Goal: Task Accomplishment & Management: Use online tool/utility

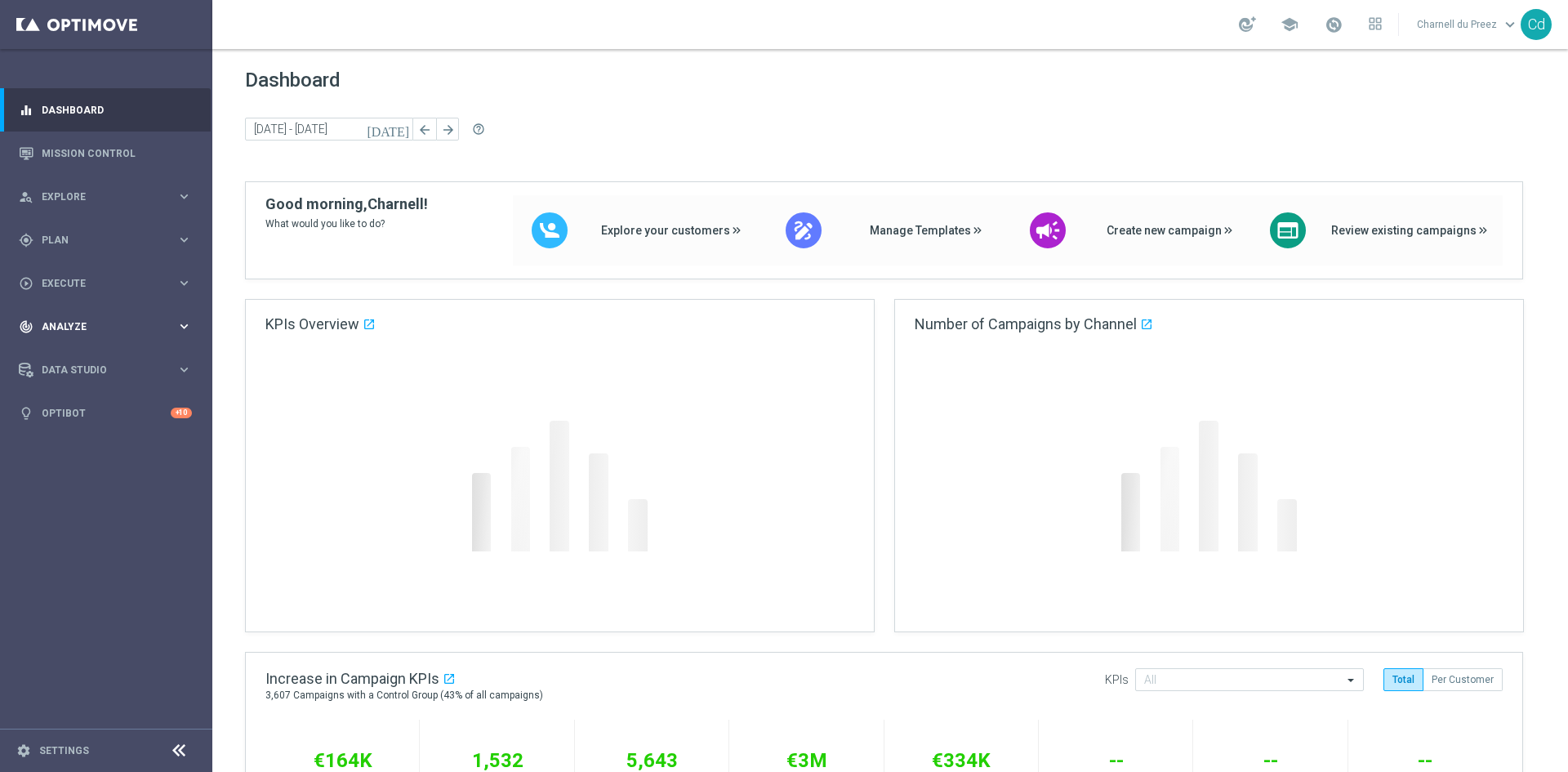
click at [53, 235] on span "Plan" at bounding box center [109, 239] width 135 height 10
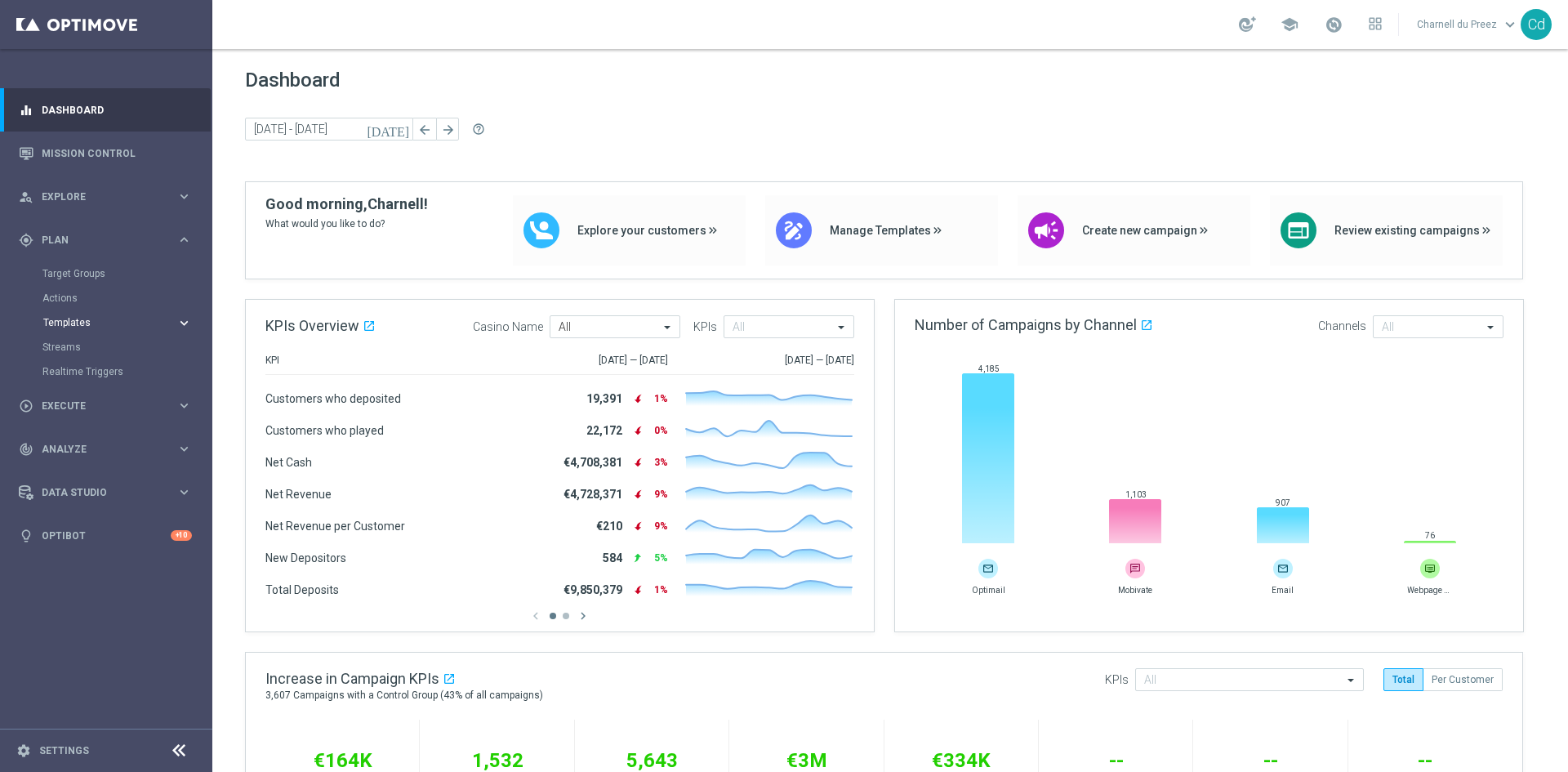
click at [82, 316] on button "Templates keyboard_arrow_right" at bounding box center [117, 322] width 150 height 13
click at [75, 349] on link "Optimail" at bounding box center [111, 347] width 119 height 13
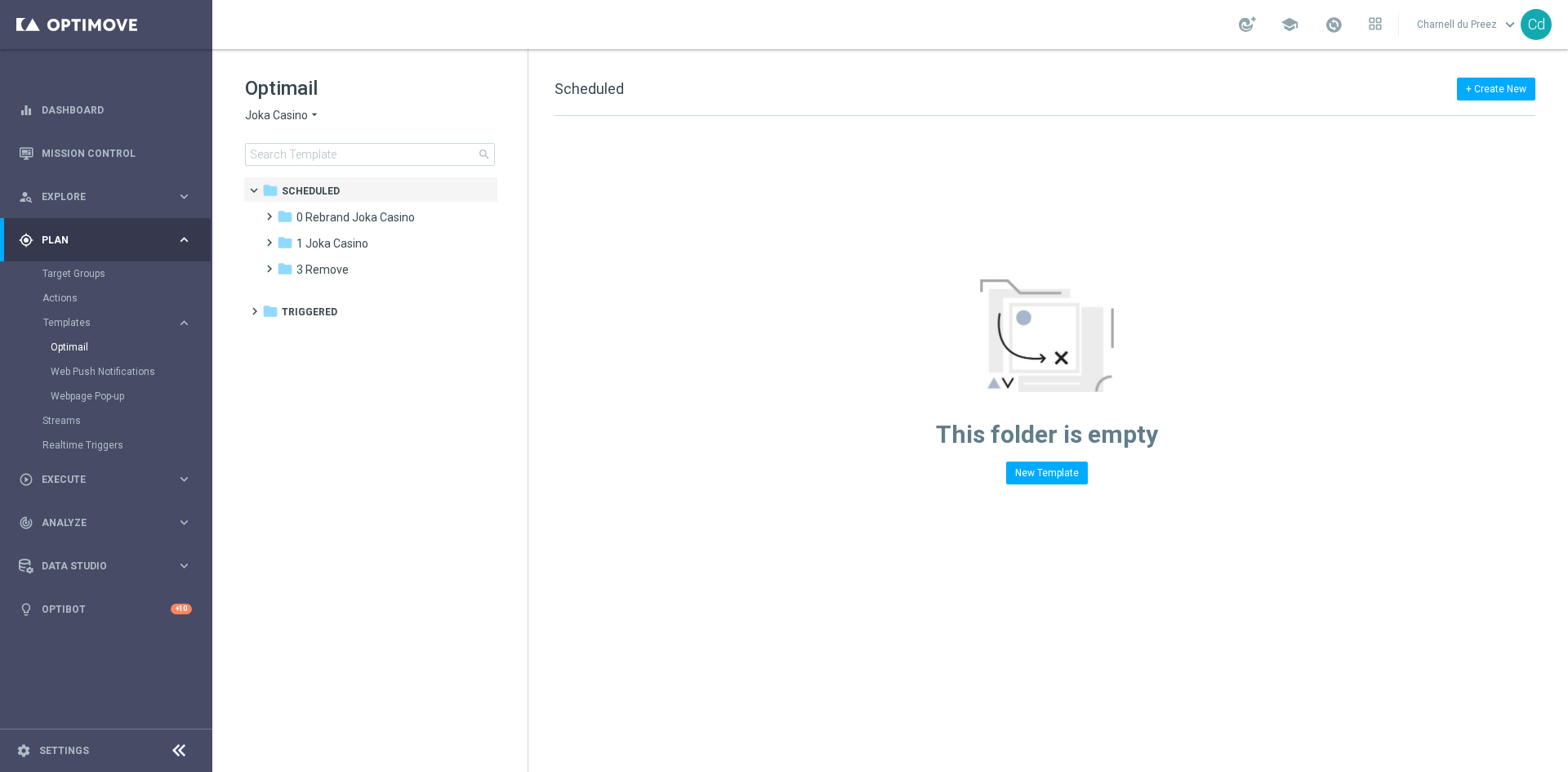
click at [274, 116] on span "Joka Casino" at bounding box center [276, 116] width 63 height 16
click at [296, 266] on div "Casino Joka" at bounding box center [307, 271] width 123 height 19
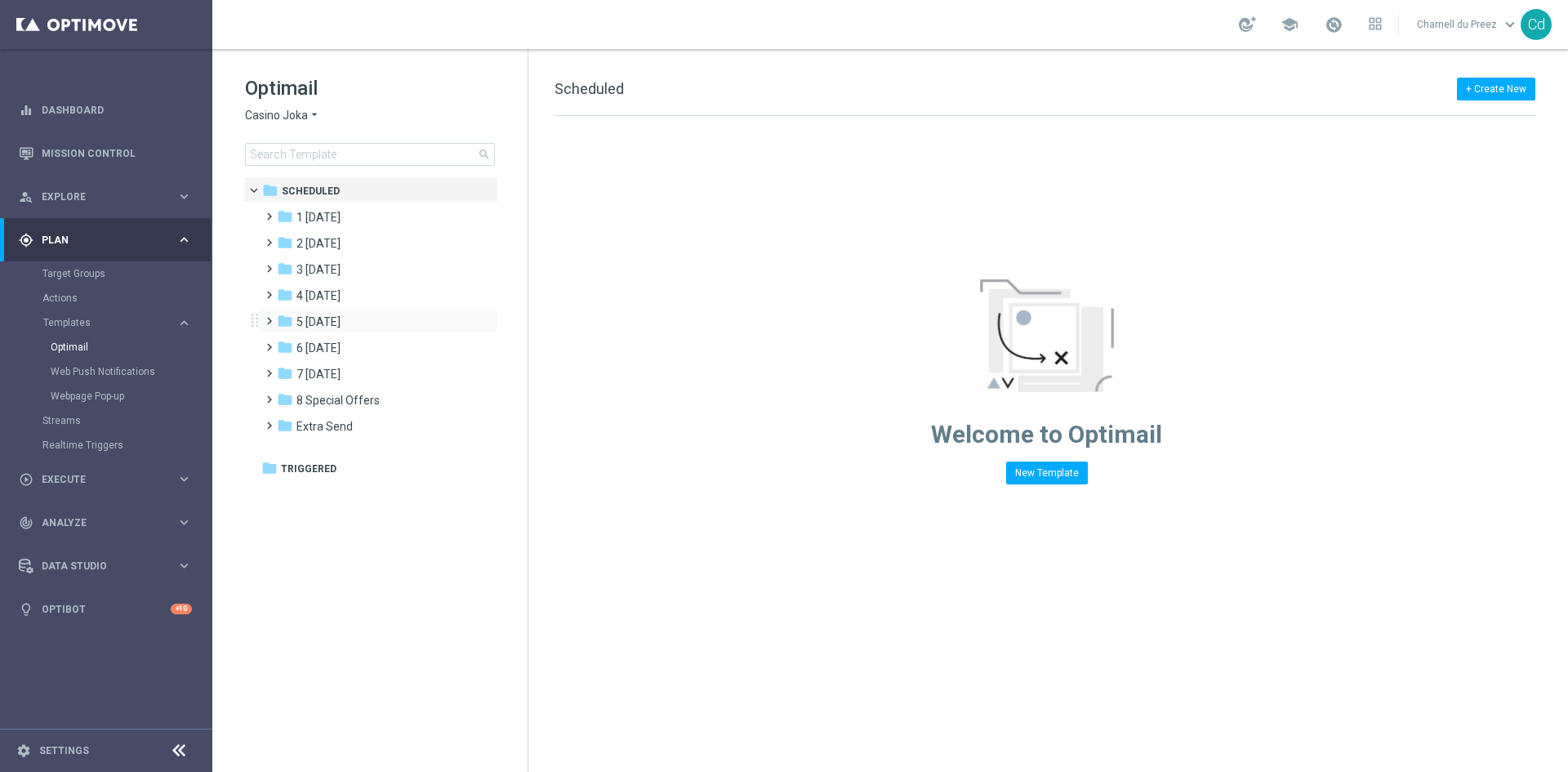
drag, startPoint x: 269, startPoint y: 313, endPoint x: 350, endPoint y: 313, distance: 81.0
click at [269, 314] on span at bounding box center [266, 313] width 7 height 6
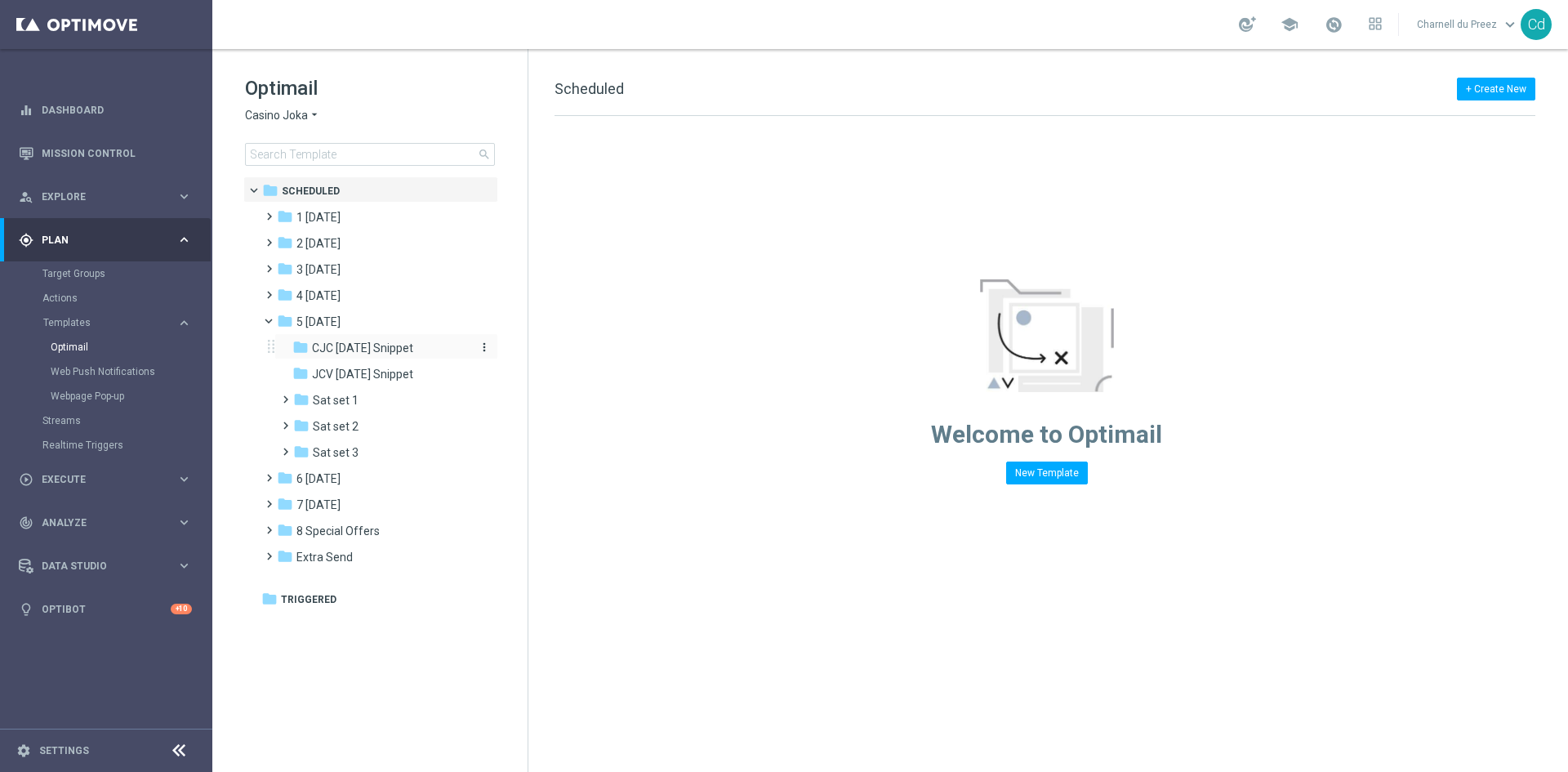
click at [348, 346] on span "CJC [DATE] Snippet" at bounding box center [362, 347] width 101 height 15
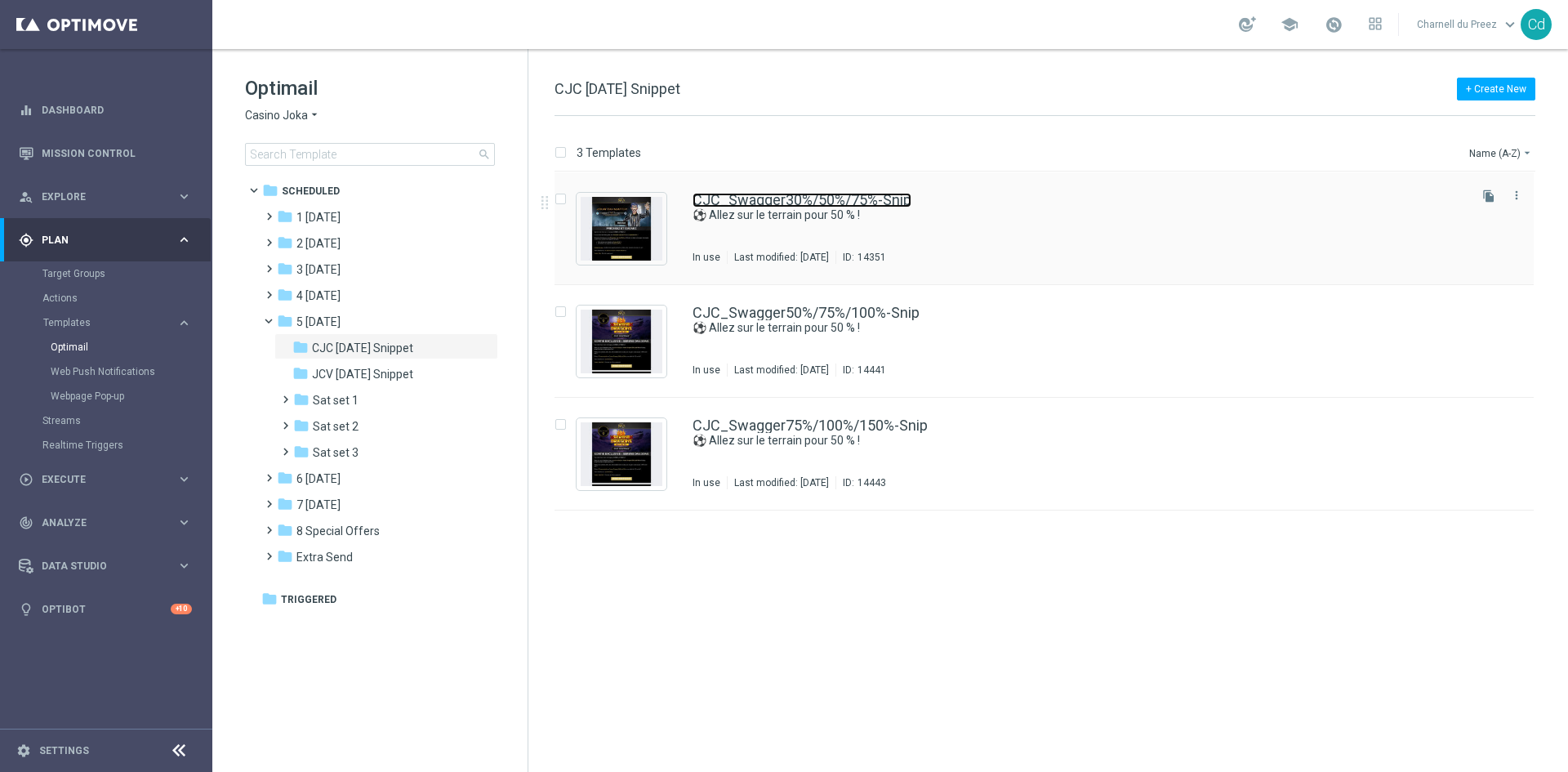
click at [827, 196] on link "CJC_Swagger30%/50%/75%-Snip" at bounding box center [802, 200] width 219 height 15
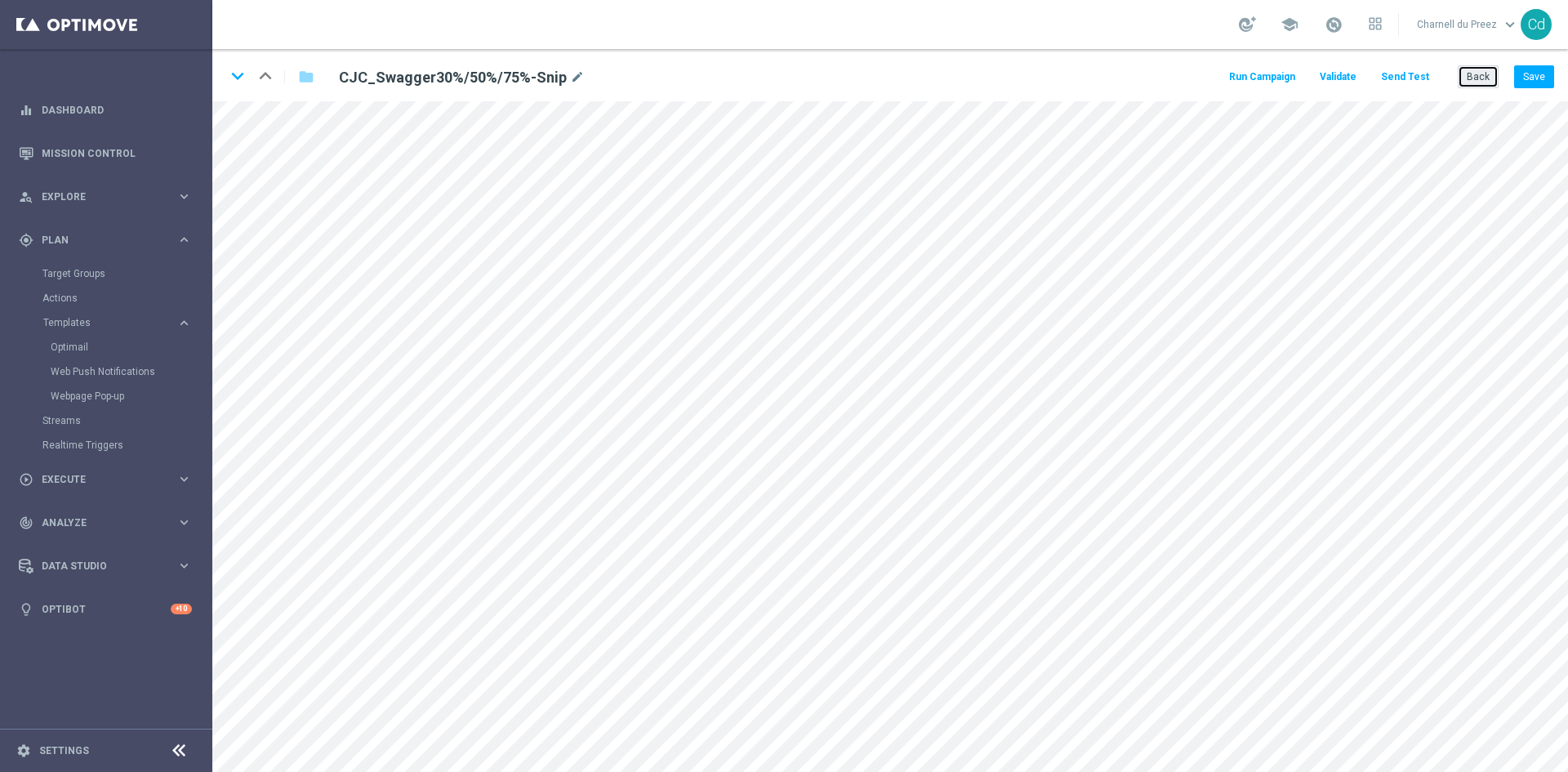
drag, startPoint x: 1476, startPoint y: 76, endPoint x: 1464, endPoint y: 76, distance: 12.0
click at [1476, 76] on button "Back" at bounding box center [1479, 76] width 41 height 23
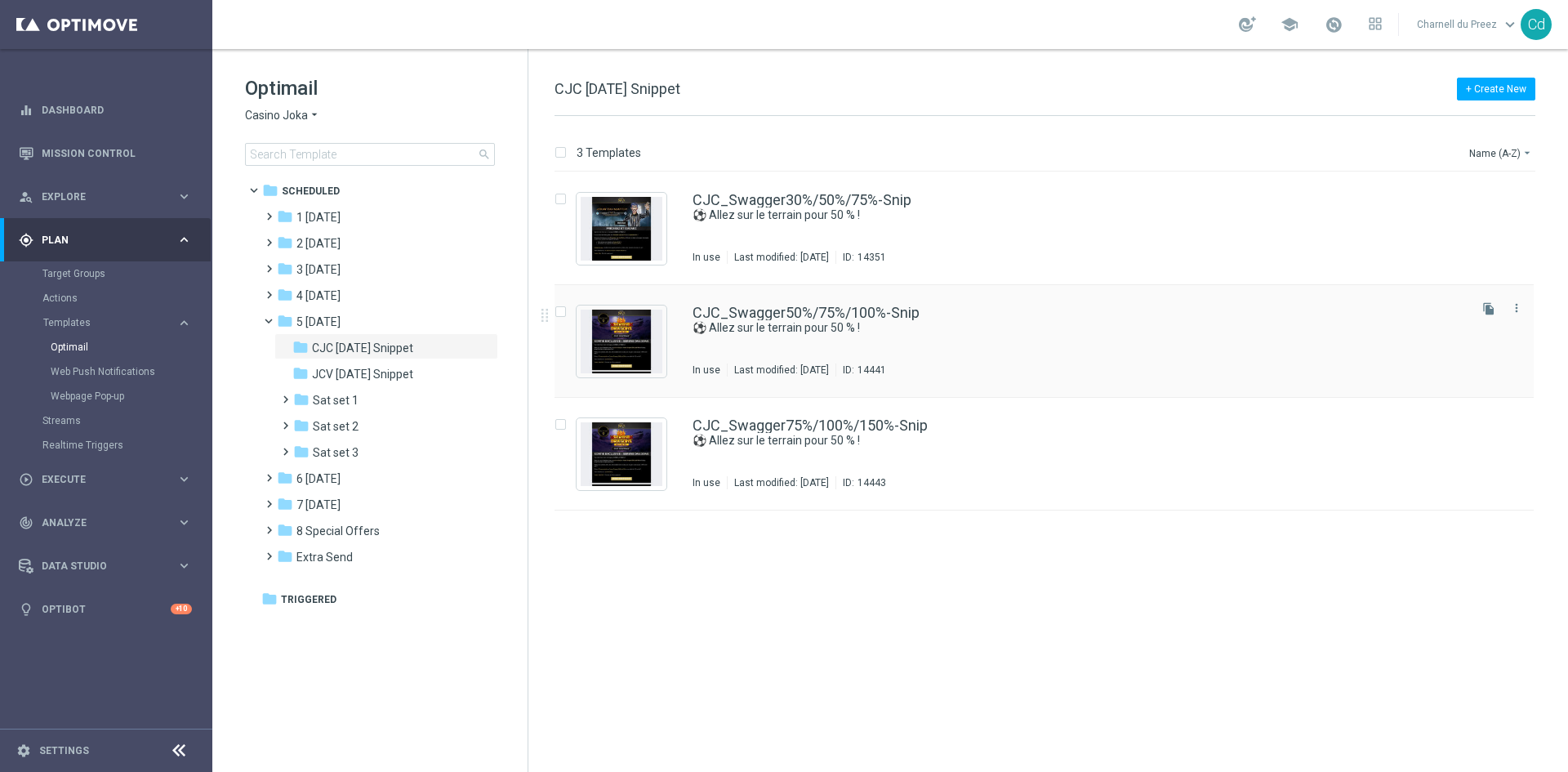
click at [830, 304] on div "CJC_Swagger50%/75%/100%-Snip ⚽ Allez sur le terrain pour 50 % ! In use Last mod…" at bounding box center [1044, 341] width 979 height 112
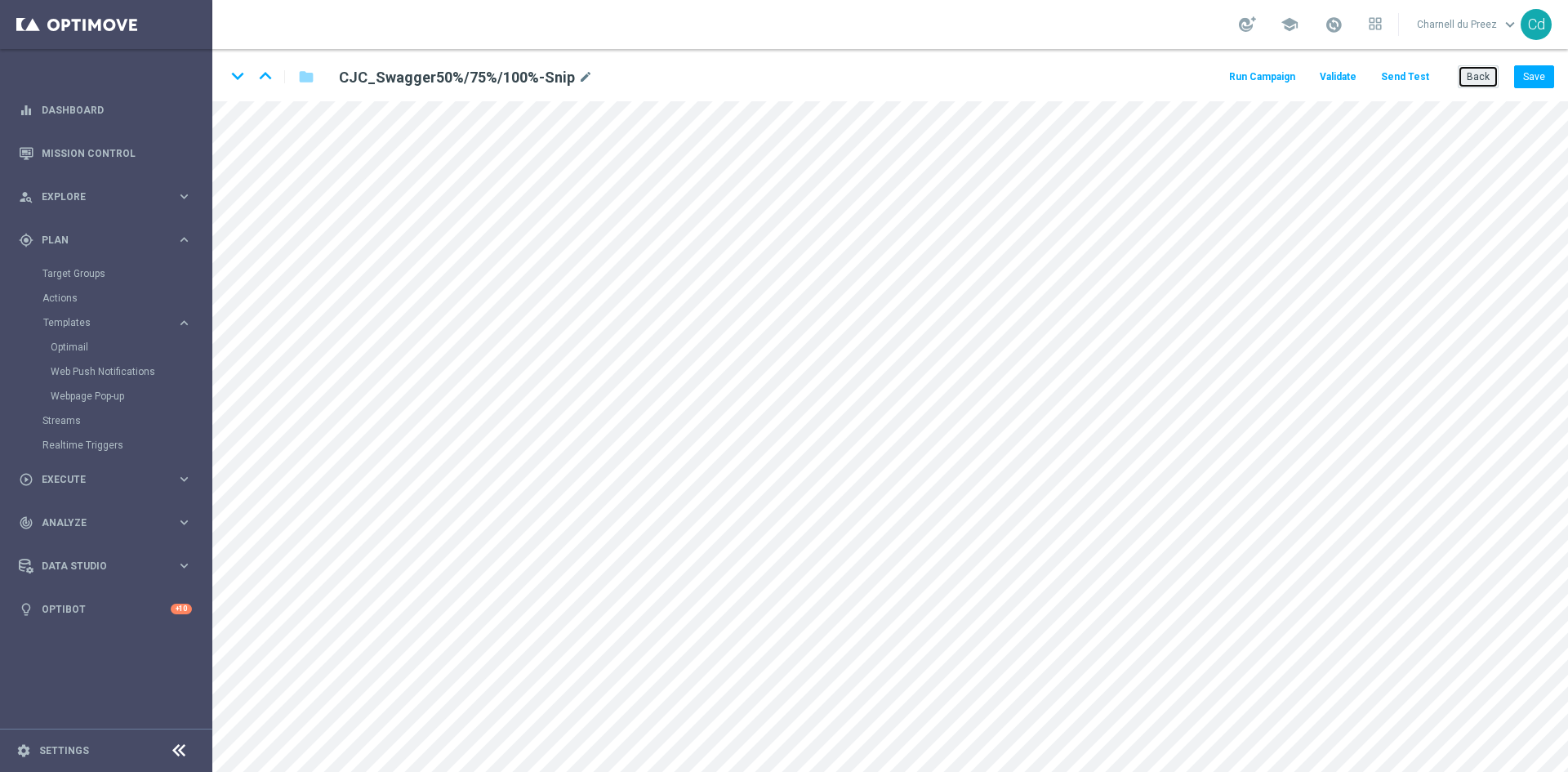
click at [1483, 80] on button "Back" at bounding box center [1479, 76] width 41 height 23
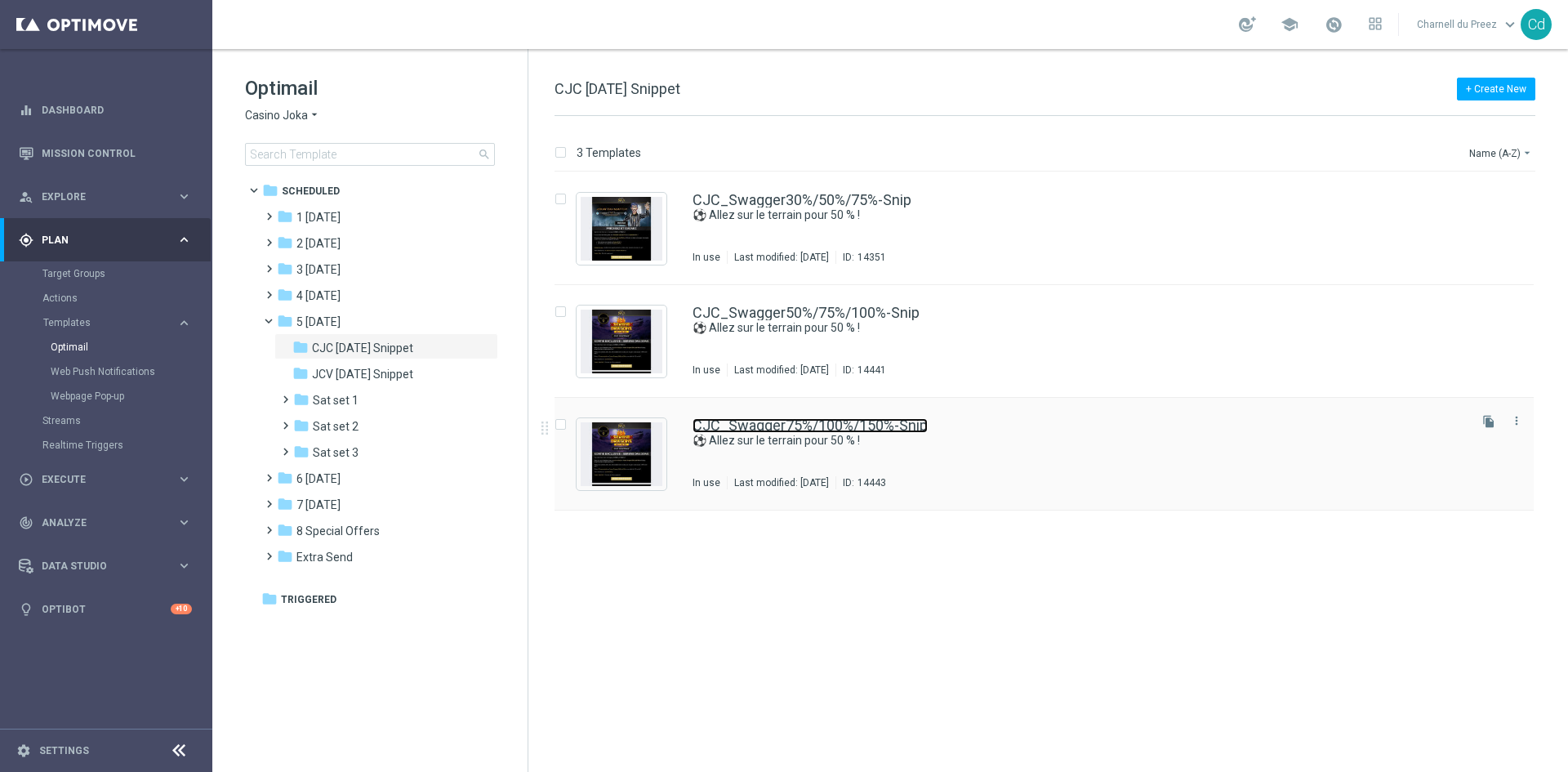
click at [840, 419] on link "CJC_Swagger75%/100%/150%-Snip" at bounding box center [810, 425] width 235 height 15
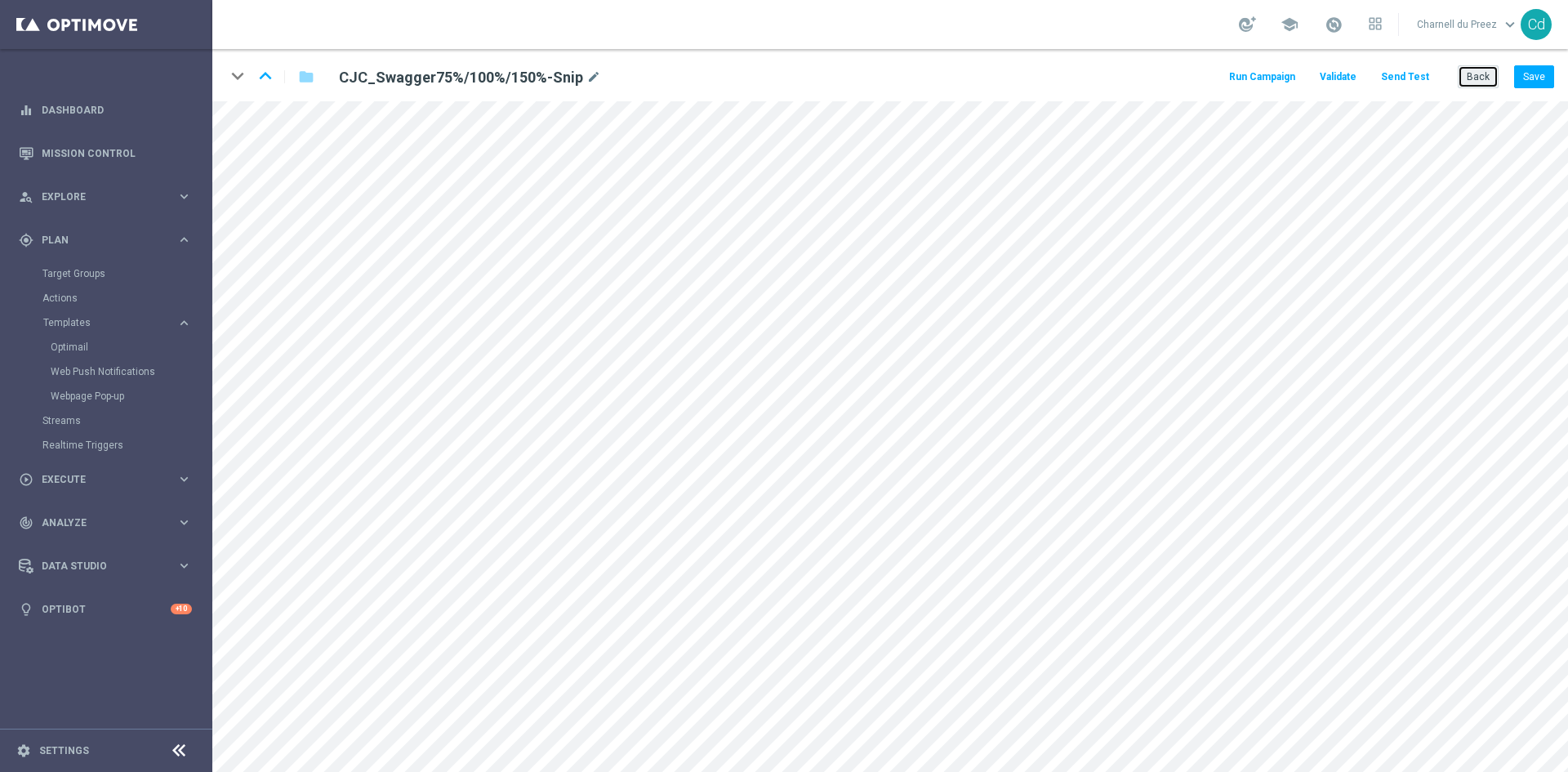
click at [1484, 76] on button "Back" at bounding box center [1479, 76] width 41 height 23
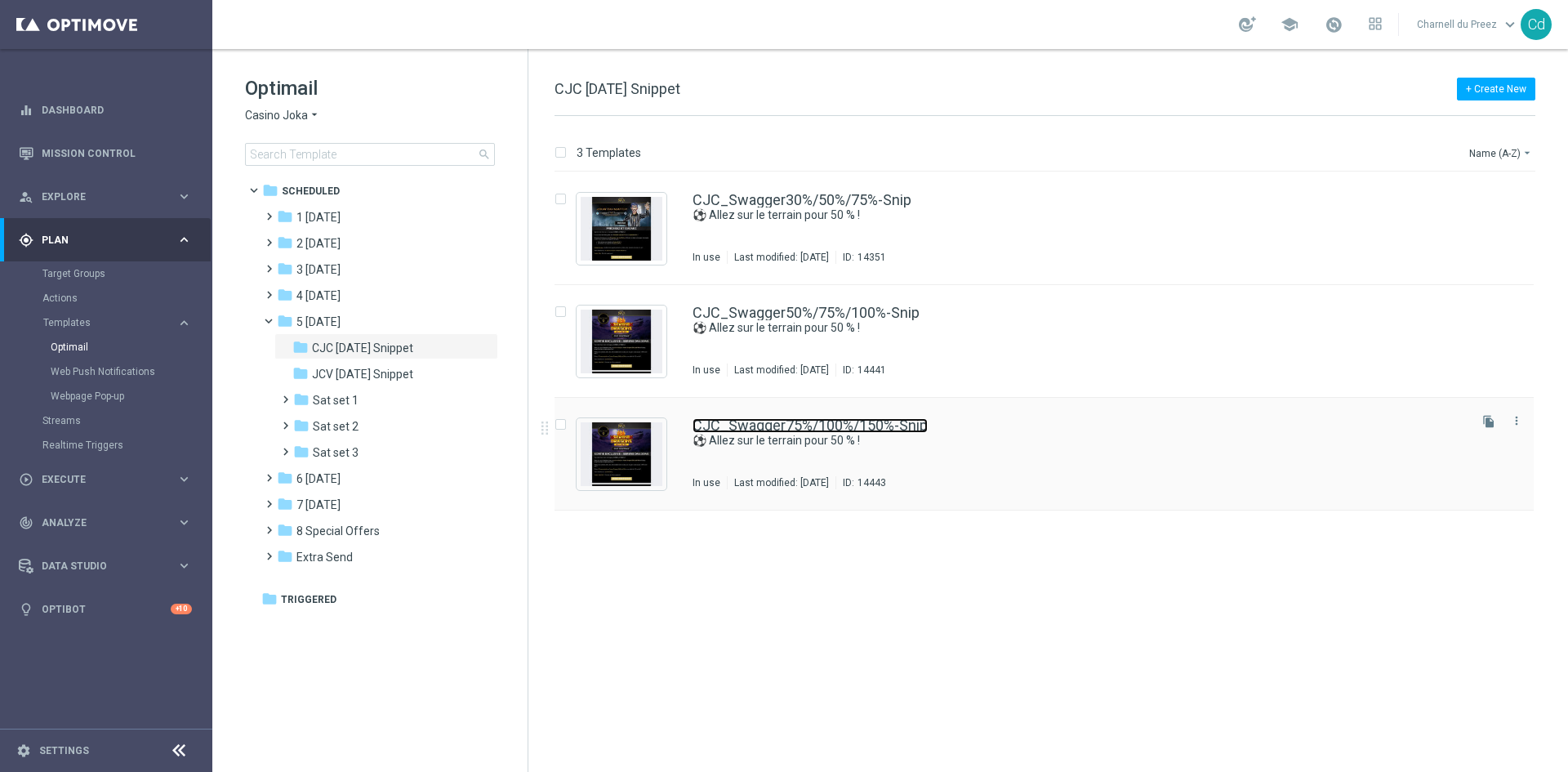
click at [904, 425] on link "CJC_Swagger75%/100%/150%-Snip" at bounding box center [810, 425] width 235 height 15
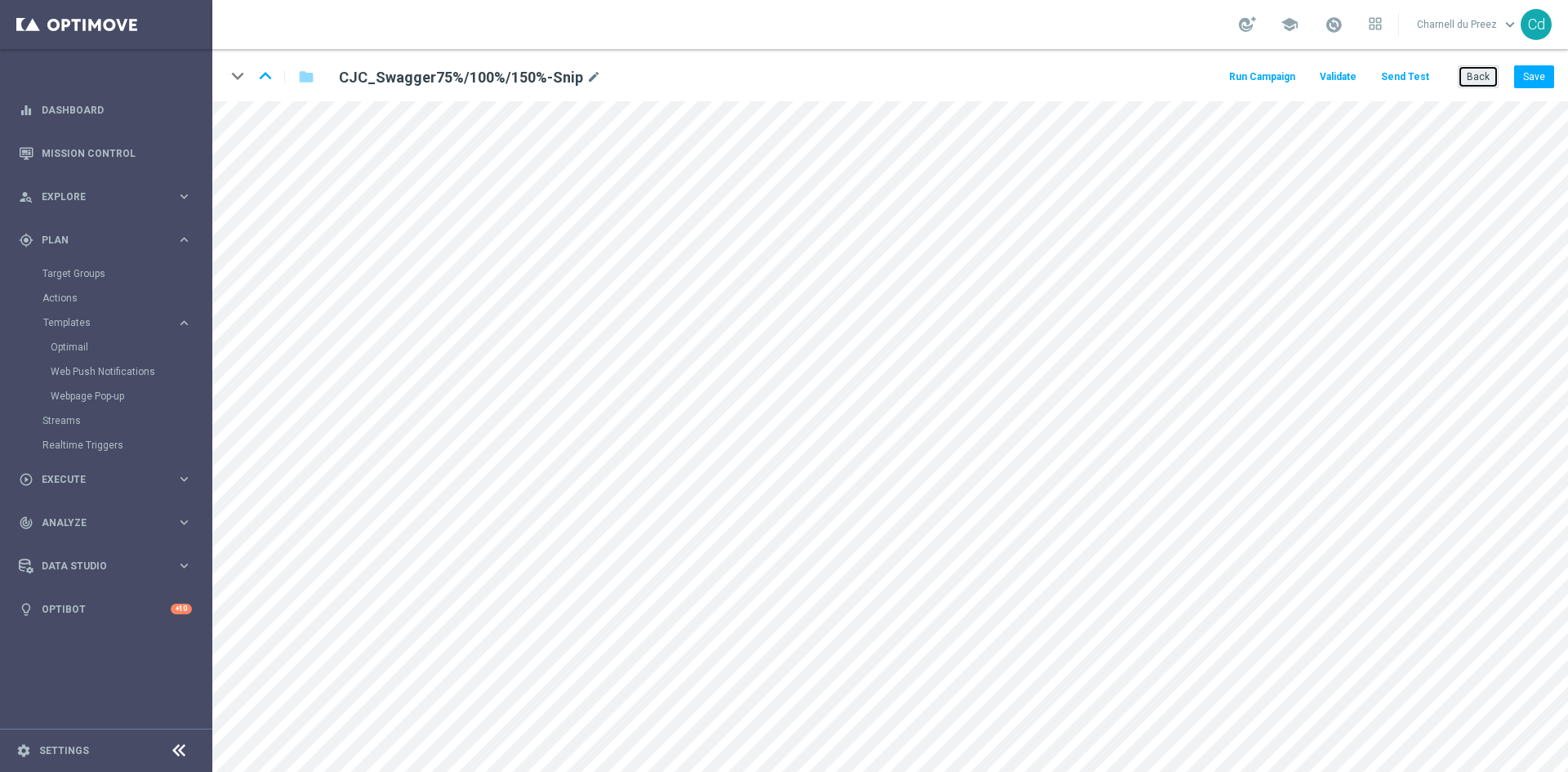
click at [1472, 71] on button "Back" at bounding box center [1479, 76] width 41 height 23
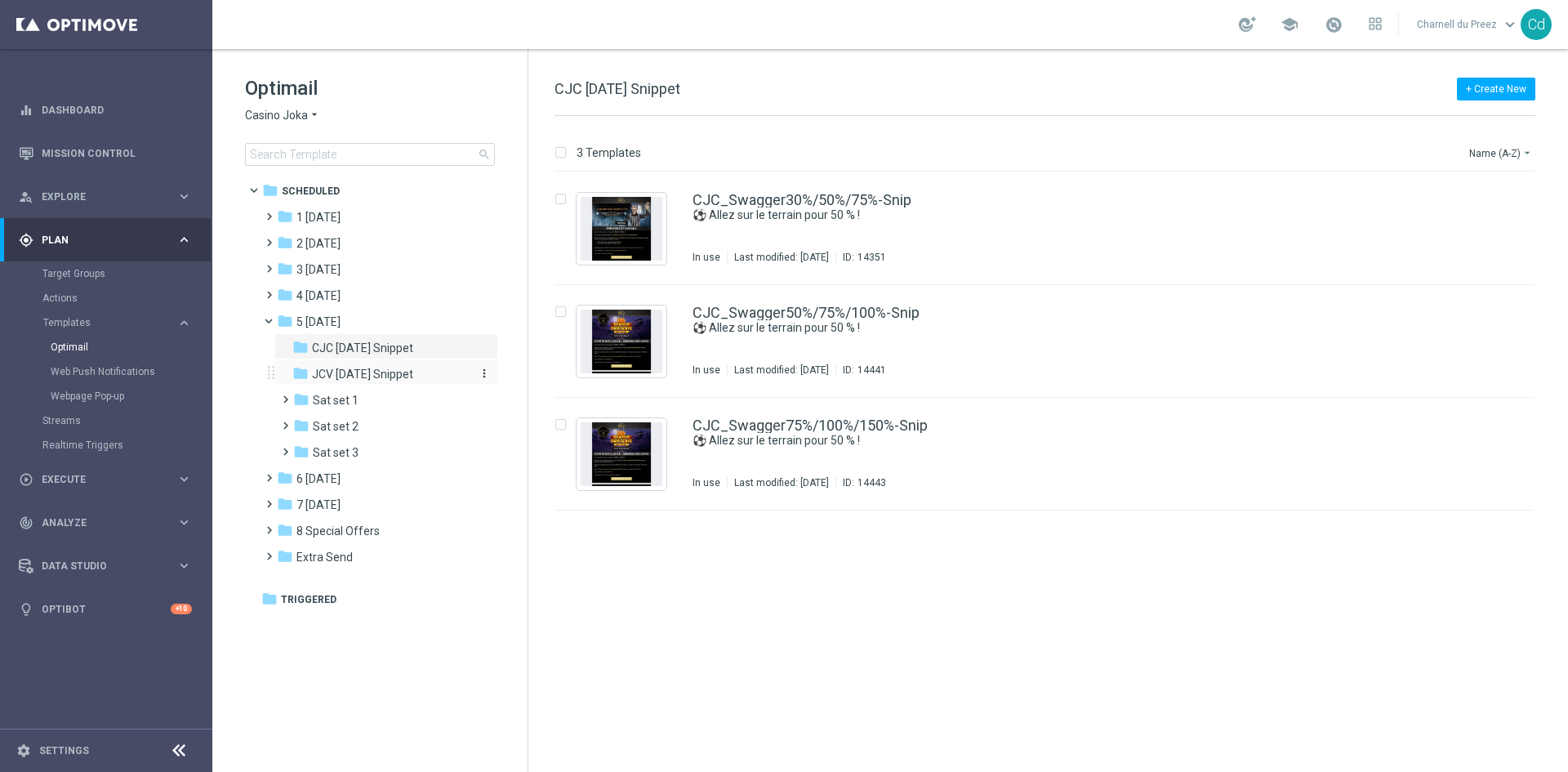
click at [408, 373] on span "JCV [DATE] Snippet" at bounding box center [362, 374] width 101 height 15
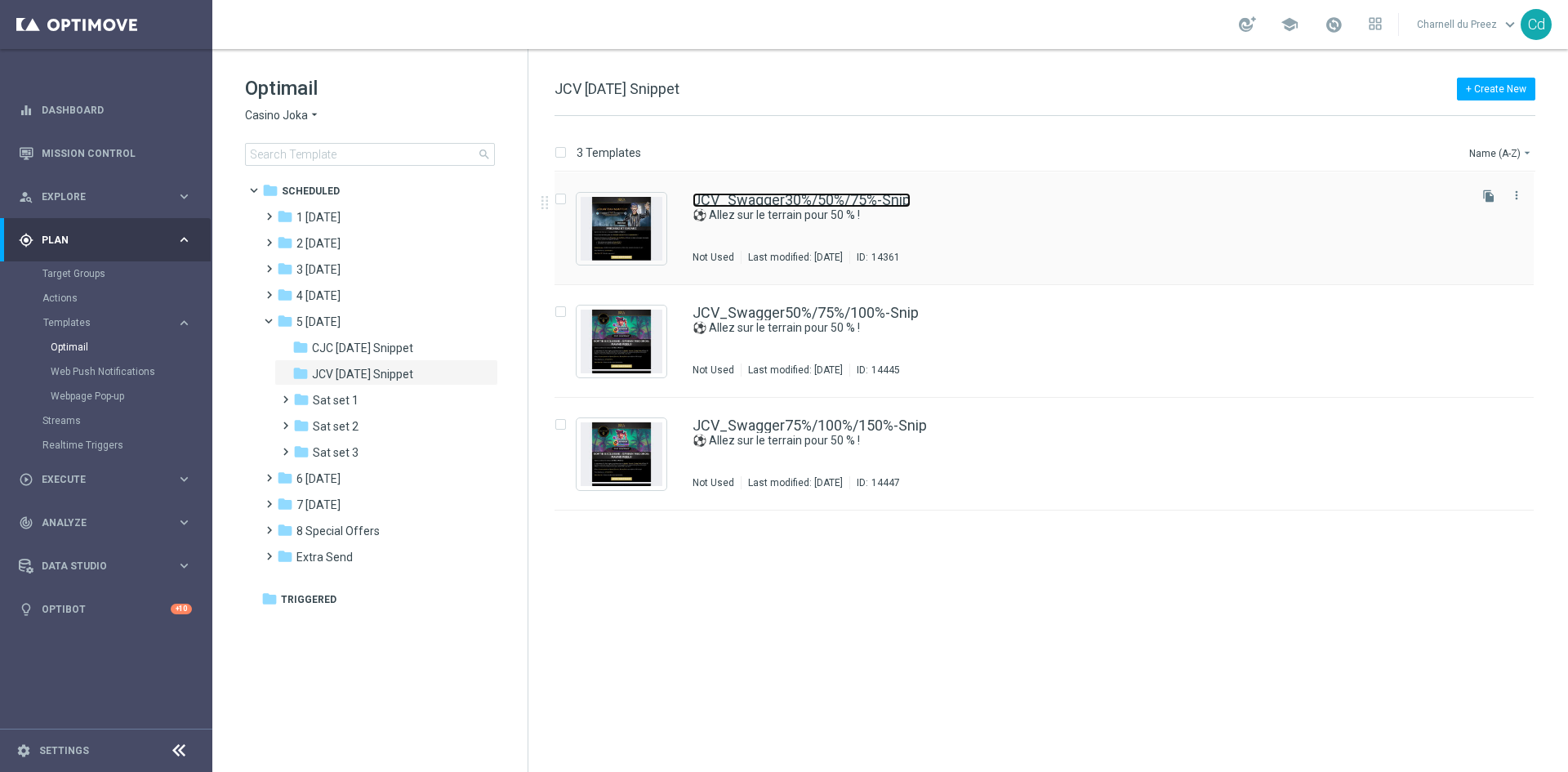
click at [830, 194] on link "JCV_Swagger30%/50%/75%-Snip" at bounding box center [801, 200] width 218 height 15
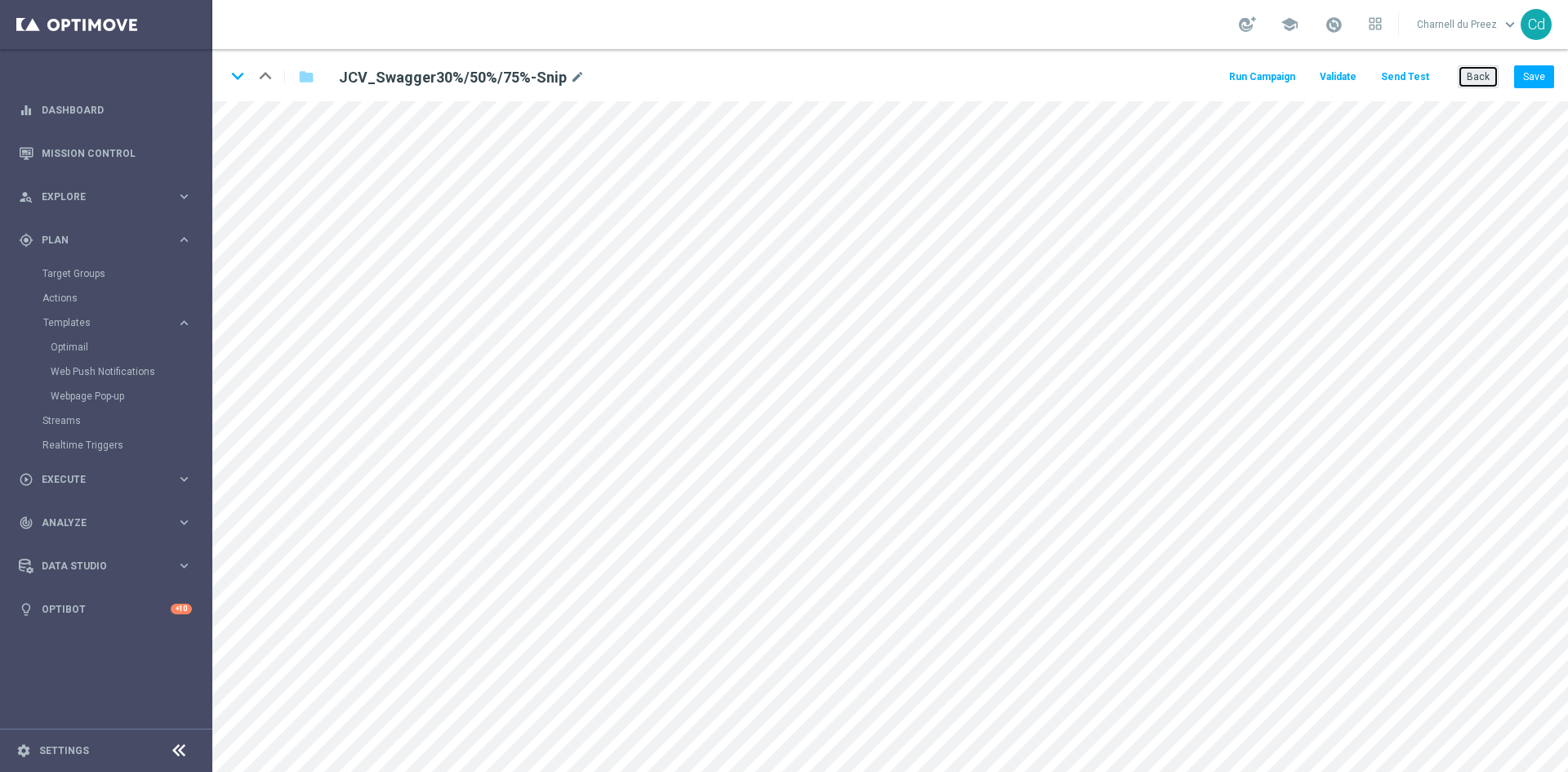
click at [1490, 79] on button "Back" at bounding box center [1479, 76] width 41 height 23
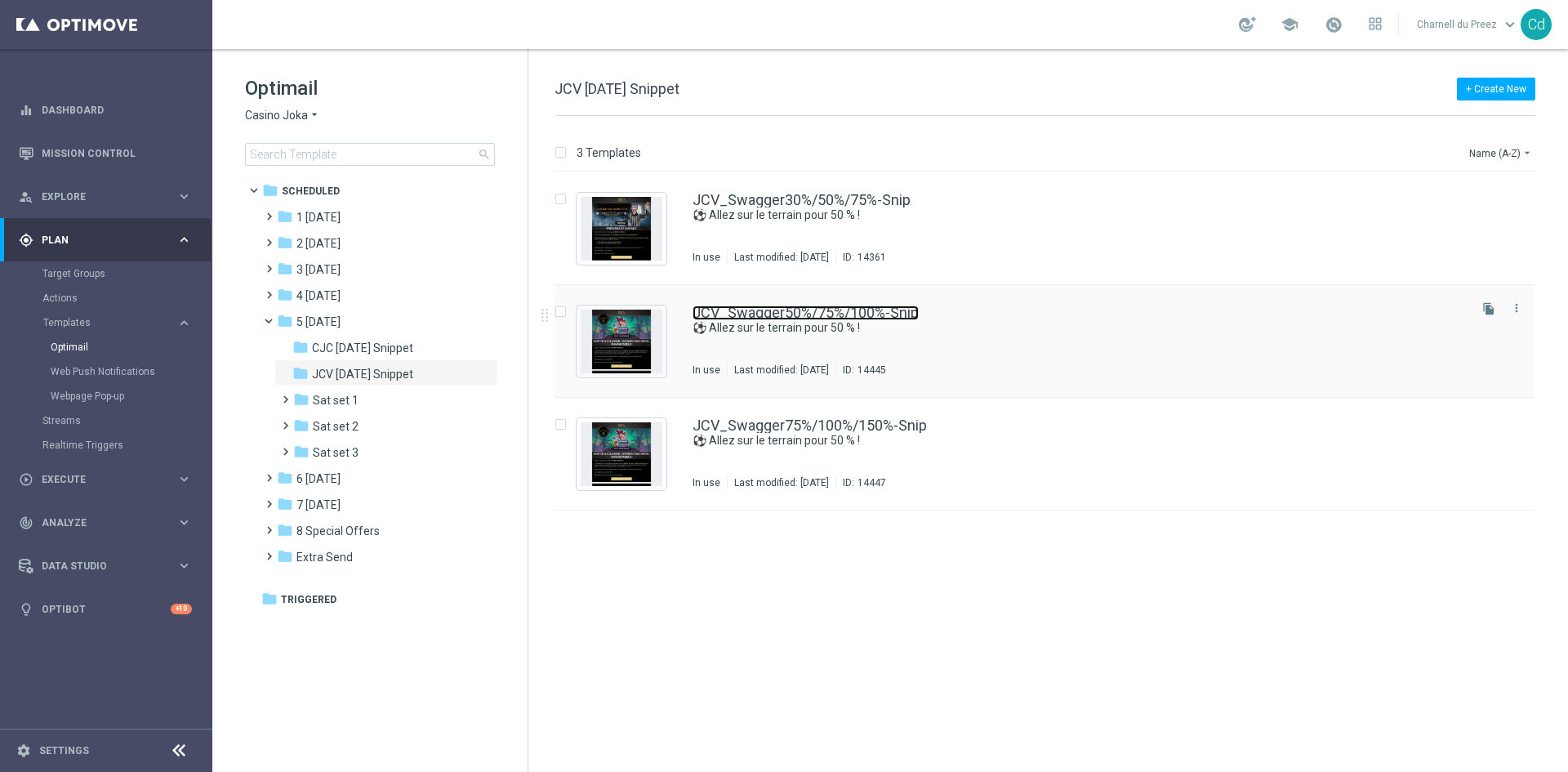
click at [863, 311] on link "JCV_Swagger50%/75%/100%-Snip" at bounding box center [805, 312] width 226 height 15
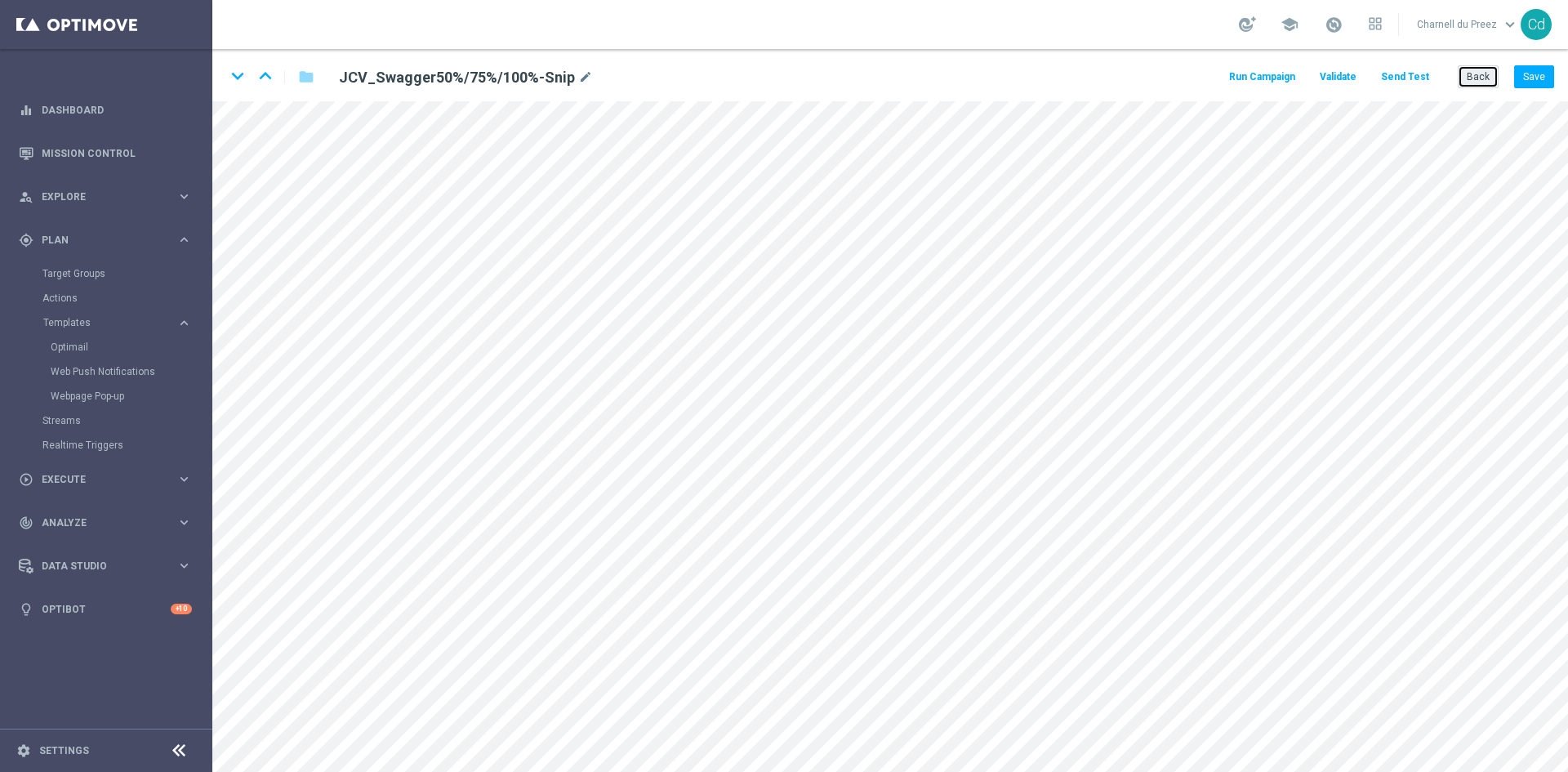
click at [1492, 73] on button "Back" at bounding box center [1479, 76] width 41 height 23
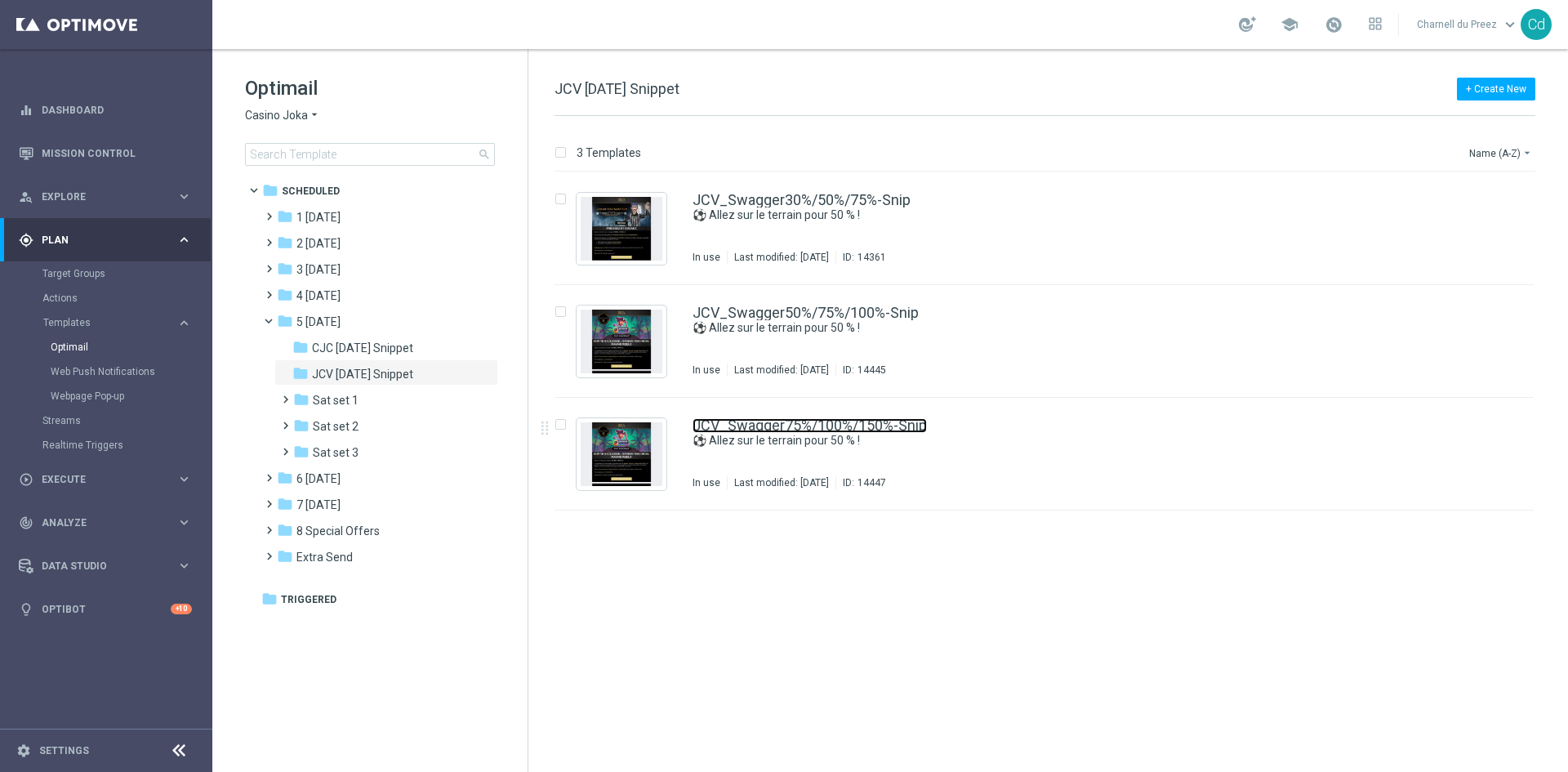
click at [847, 422] on link "JCV_Swagger75%/100%/150%-Snip" at bounding box center [809, 425] width 234 height 15
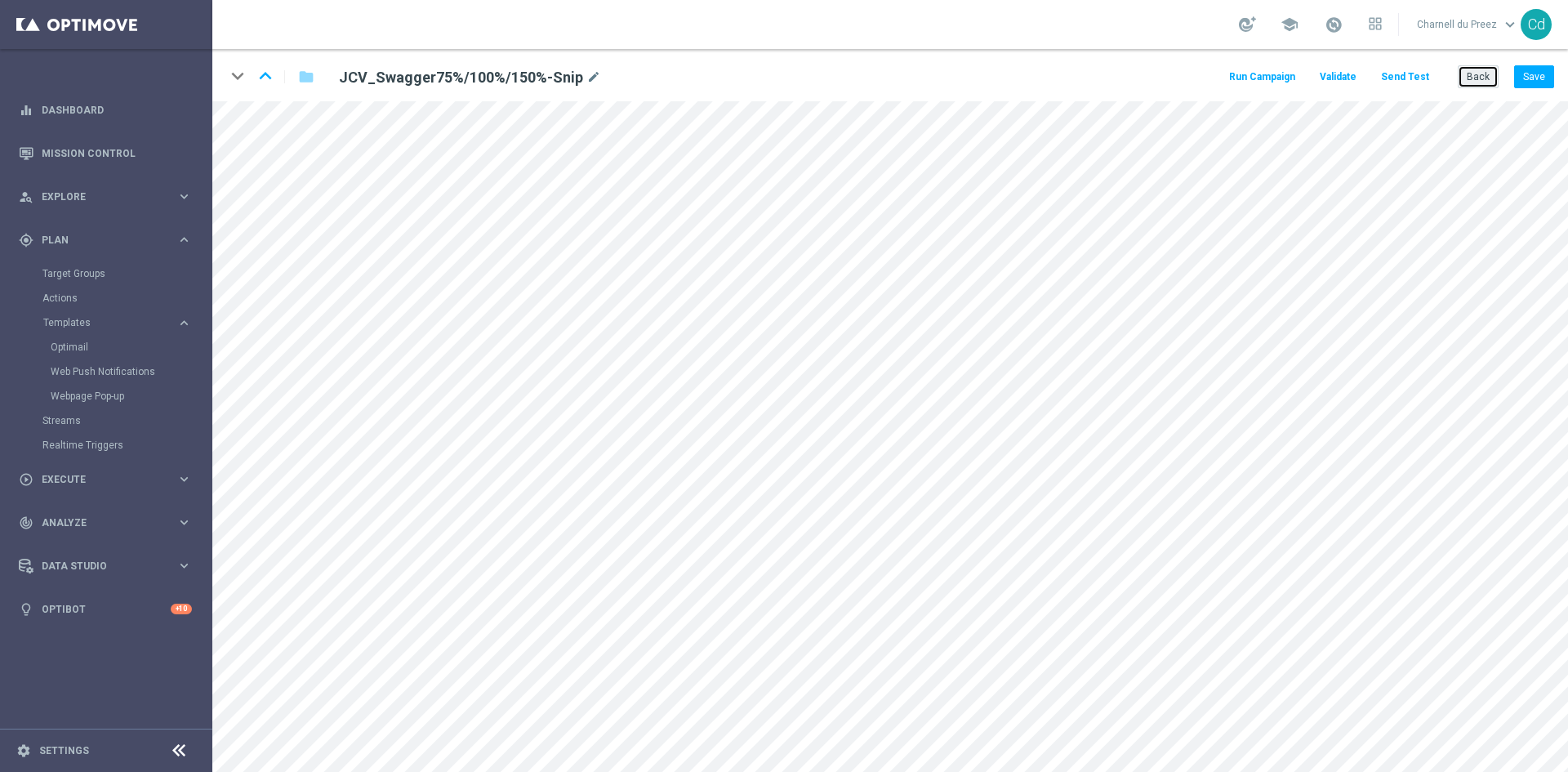
click at [1485, 82] on button "Back" at bounding box center [1479, 76] width 41 height 23
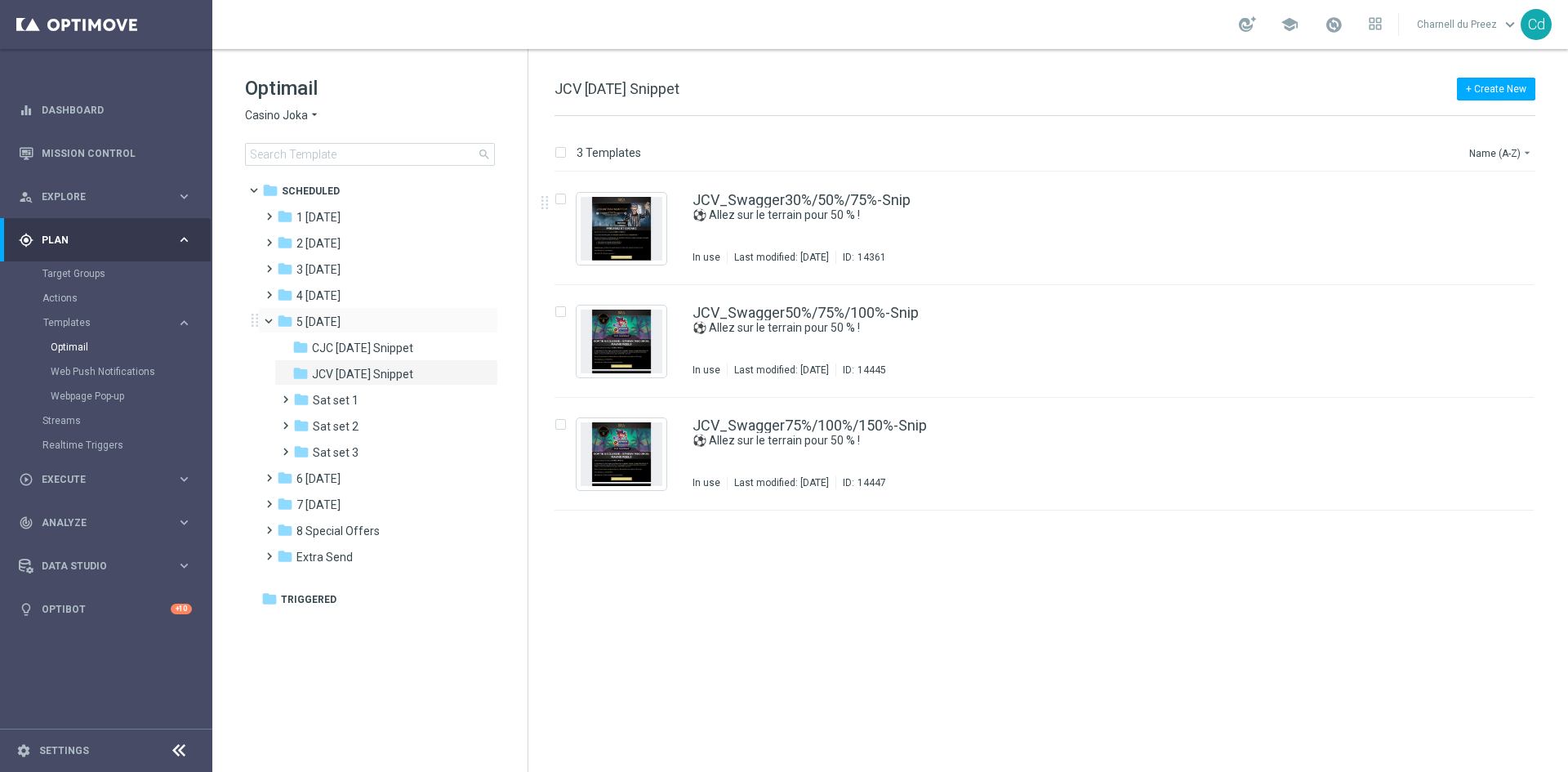
click at [273, 320] on span at bounding box center [276, 317] width 6 height 7
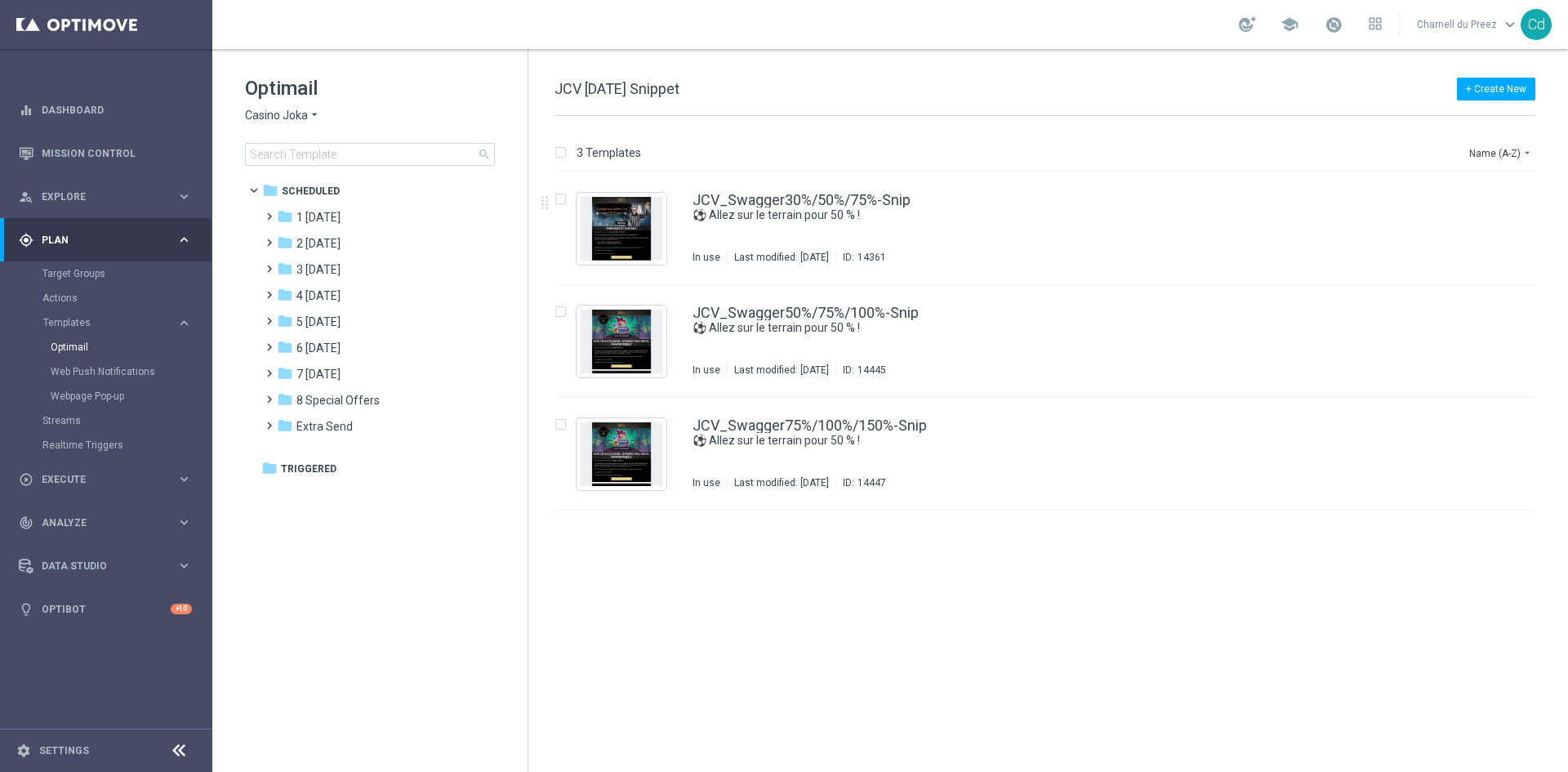
click at [291, 114] on span "Casino Joka" at bounding box center [276, 116] width 63 height 16
click at [0, 0] on span "Le Roi [PERSON_NAME]" at bounding box center [0, 0] width 0 height 0
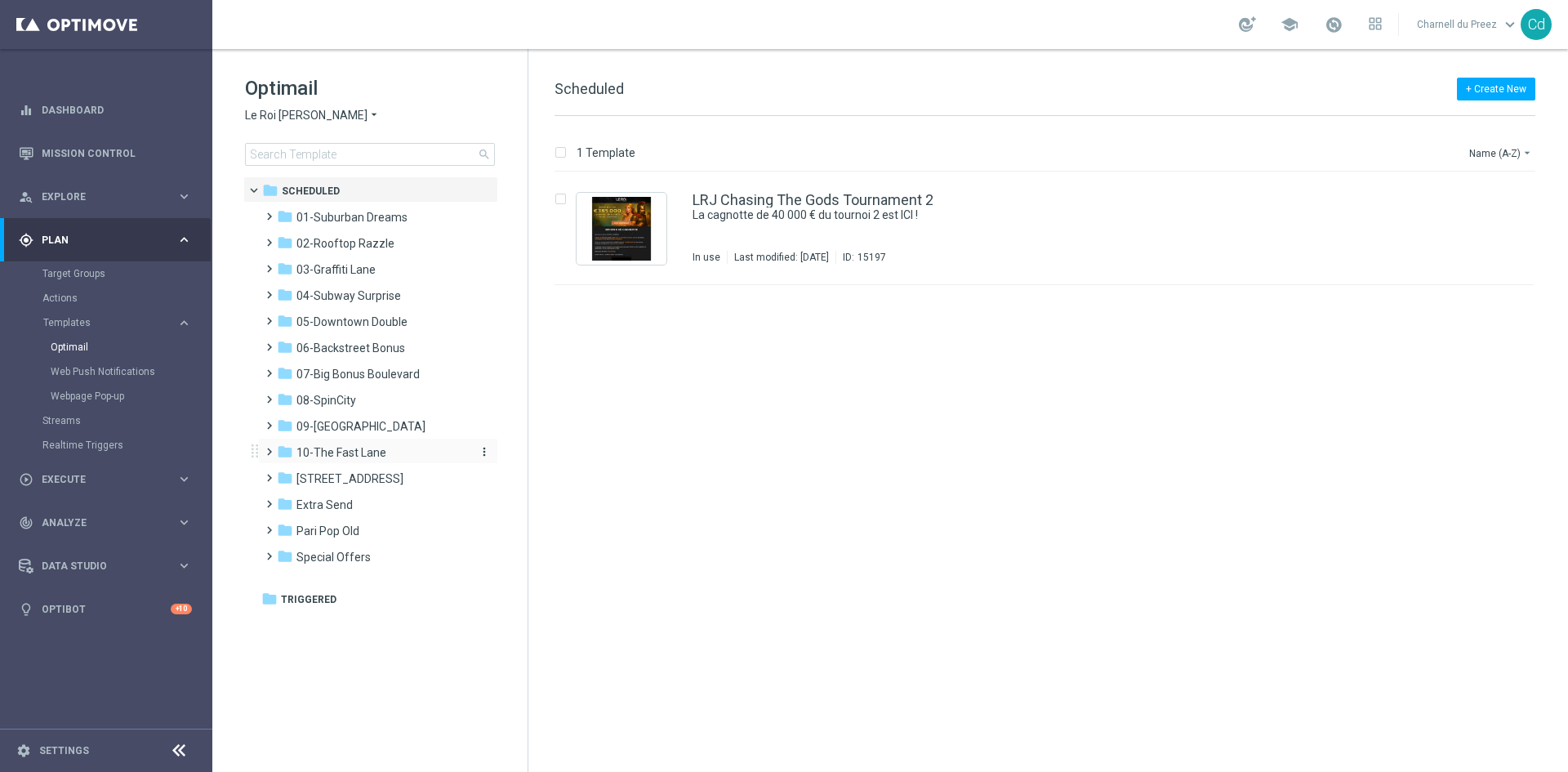
click at [362, 454] on span "10-The Fast Lane" at bounding box center [341, 452] width 89 height 15
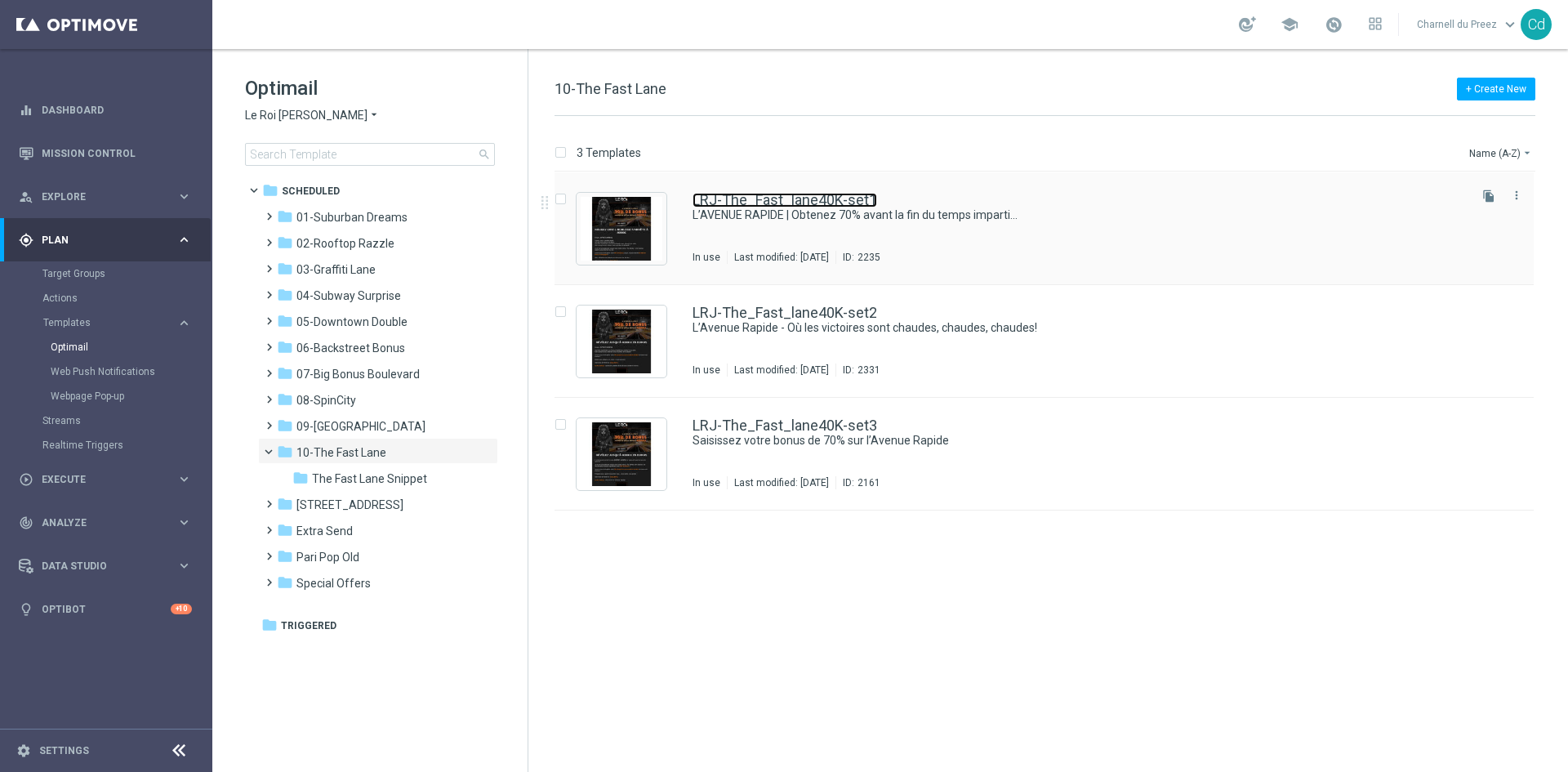
click at [837, 198] on link "LRJ-The_Fast_lane40K-set1" at bounding box center [784, 200] width 184 height 15
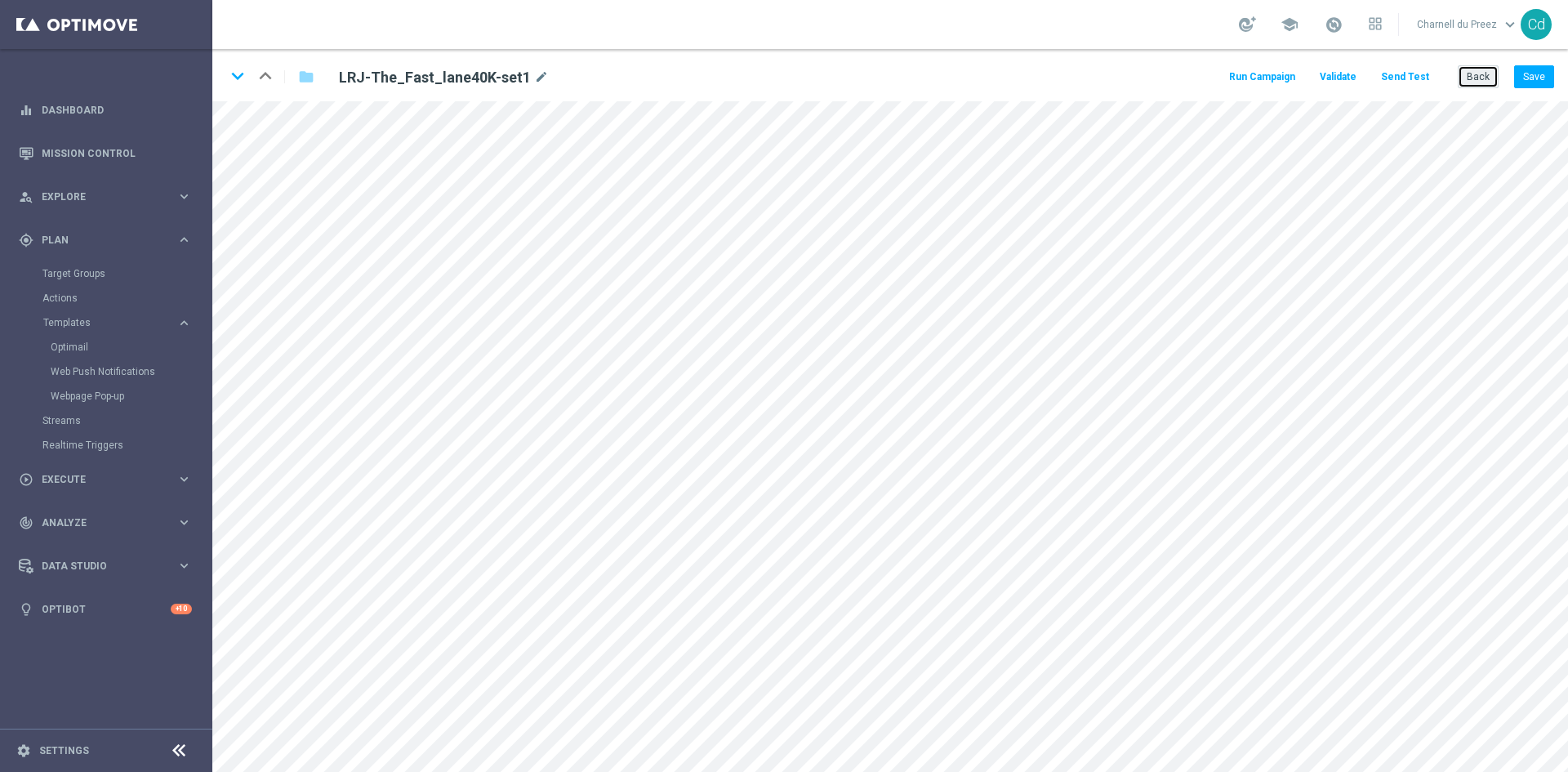
click at [1486, 79] on button "Back" at bounding box center [1479, 76] width 41 height 23
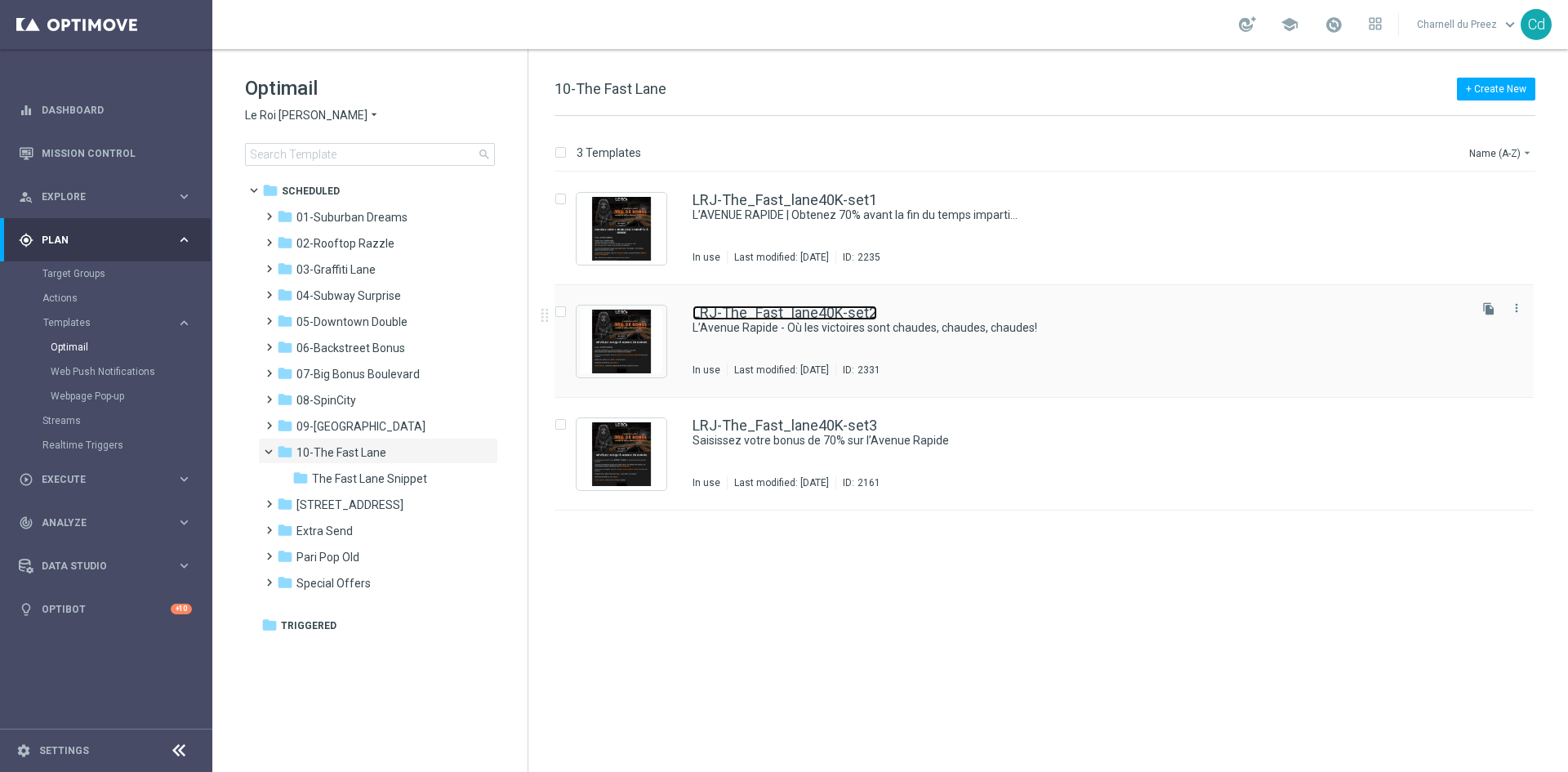
click at [863, 312] on link "LRJ-The_Fast_lane40K-set2" at bounding box center [784, 312] width 184 height 15
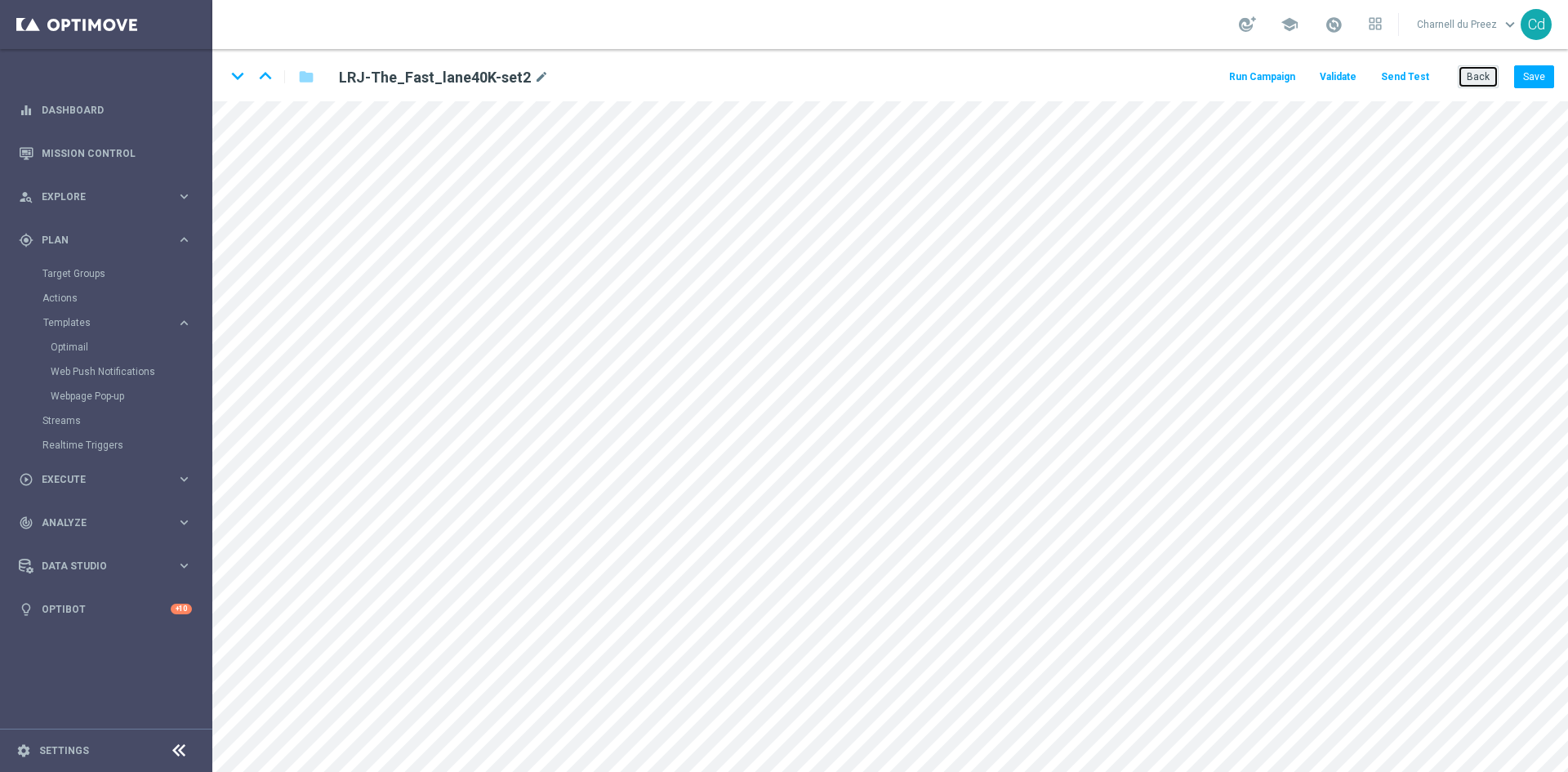
drag, startPoint x: 1480, startPoint y: 71, endPoint x: 1302, endPoint y: 89, distance: 178.9
click at [1480, 71] on button "Back" at bounding box center [1479, 76] width 41 height 23
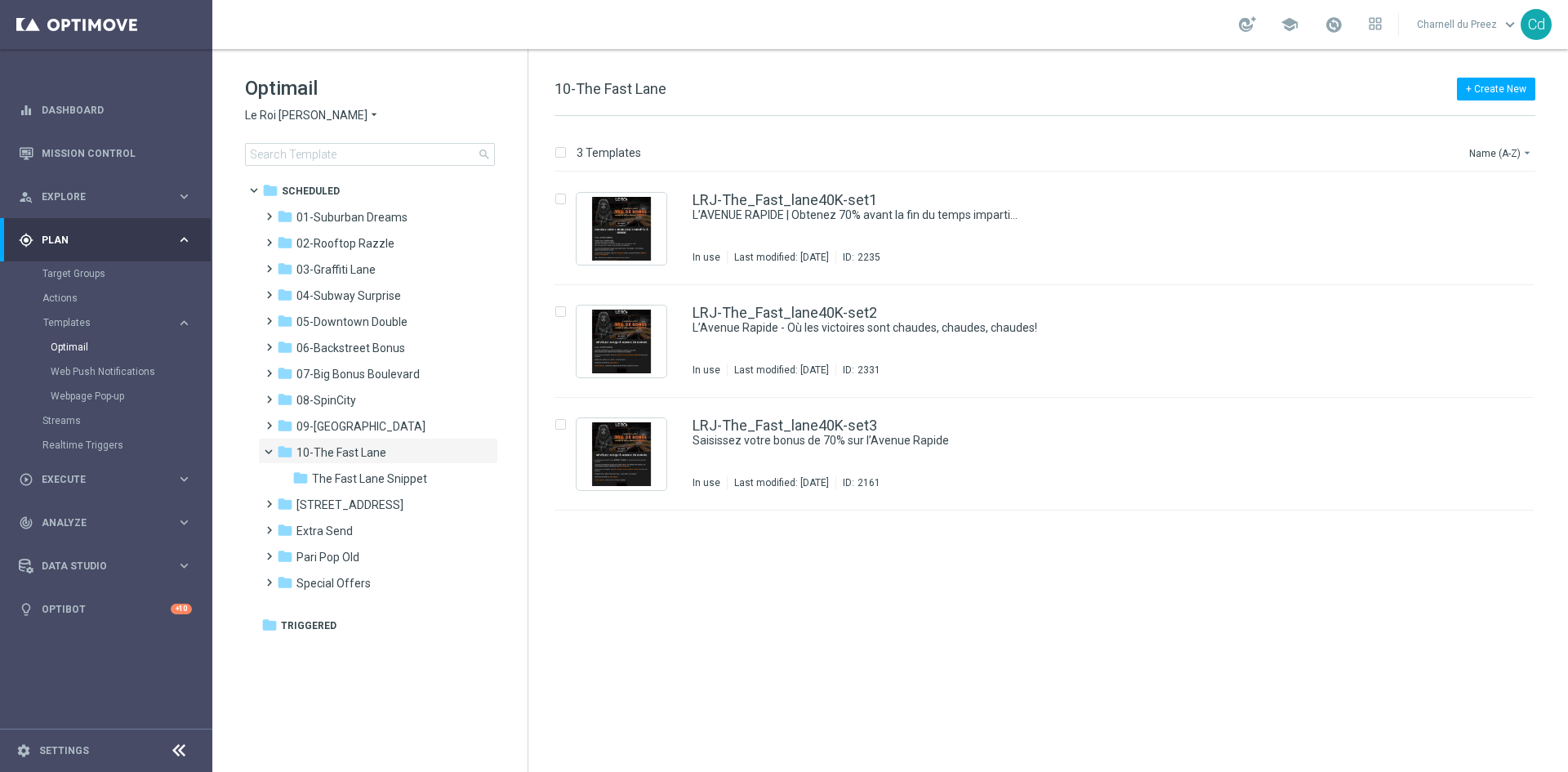
click at [402, 481] on span "The Fast Lane Snippet" at bounding box center [369, 478] width 115 height 15
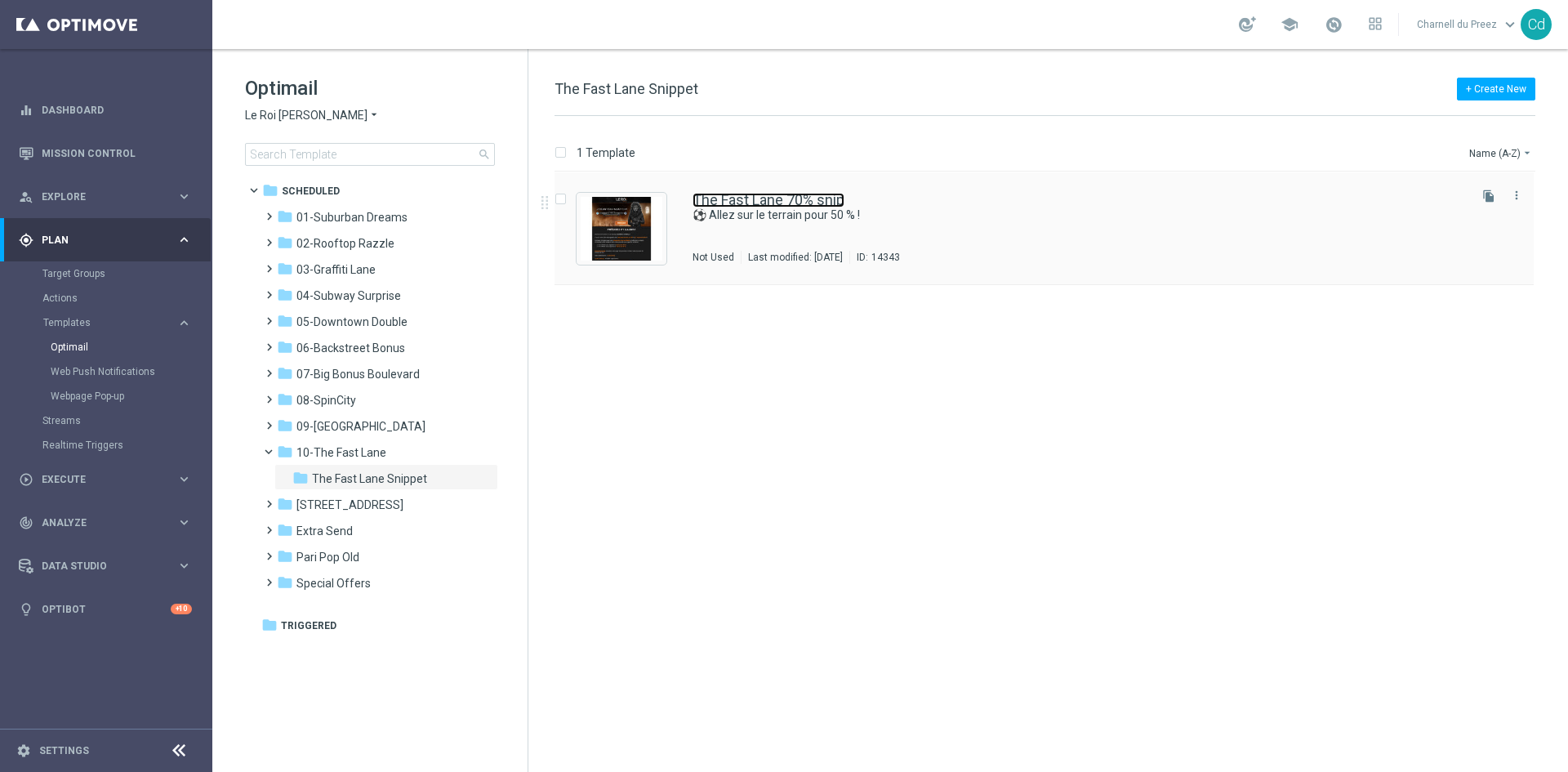
click at [777, 198] on link "The Fast Lane 70% snip" at bounding box center [768, 200] width 152 height 15
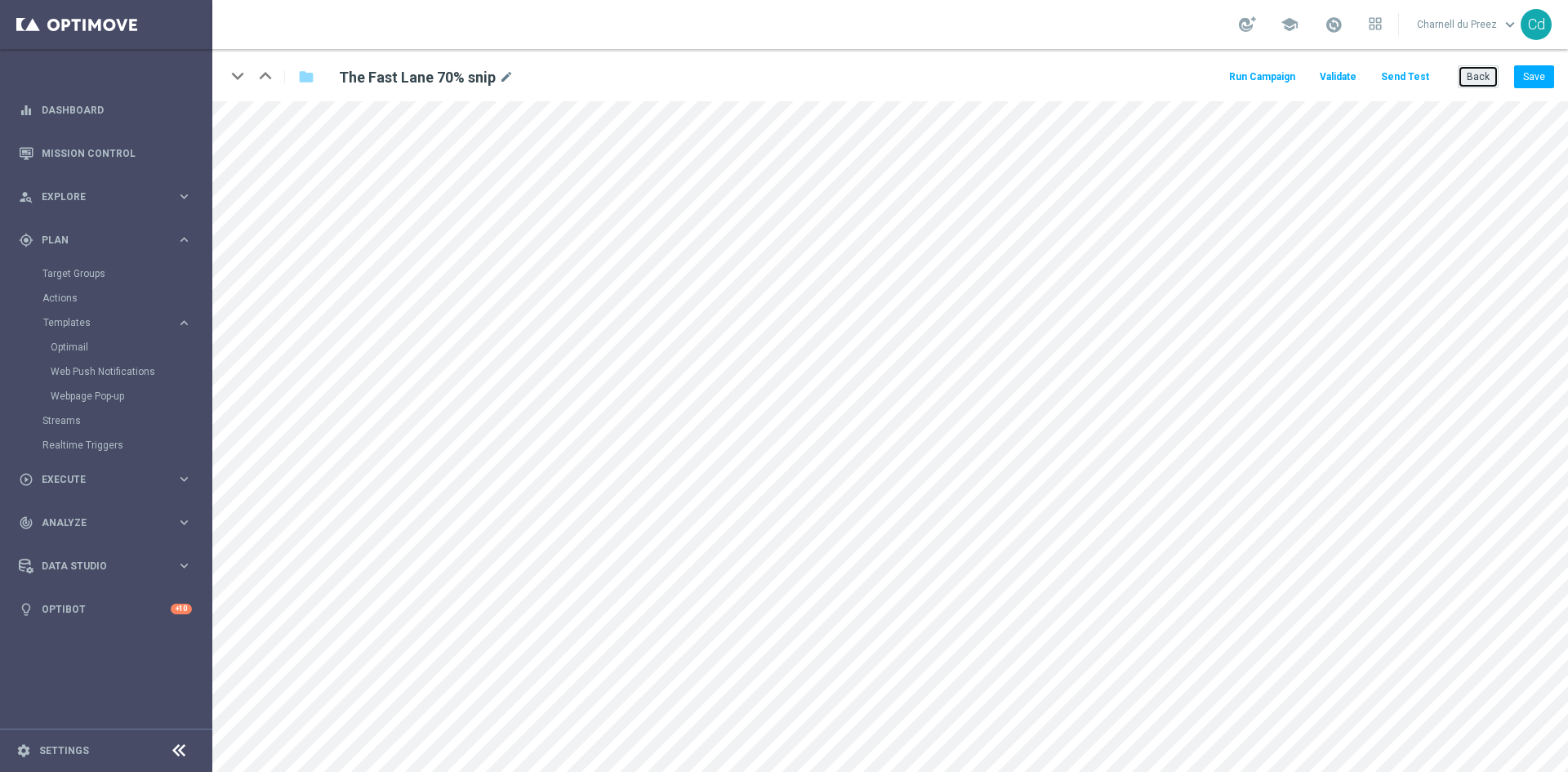
click at [1480, 75] on button "Back" at bounding box center [1479, 76] width 41 height 23
